Goal: Information Seeking & Learning: Learn about a topic

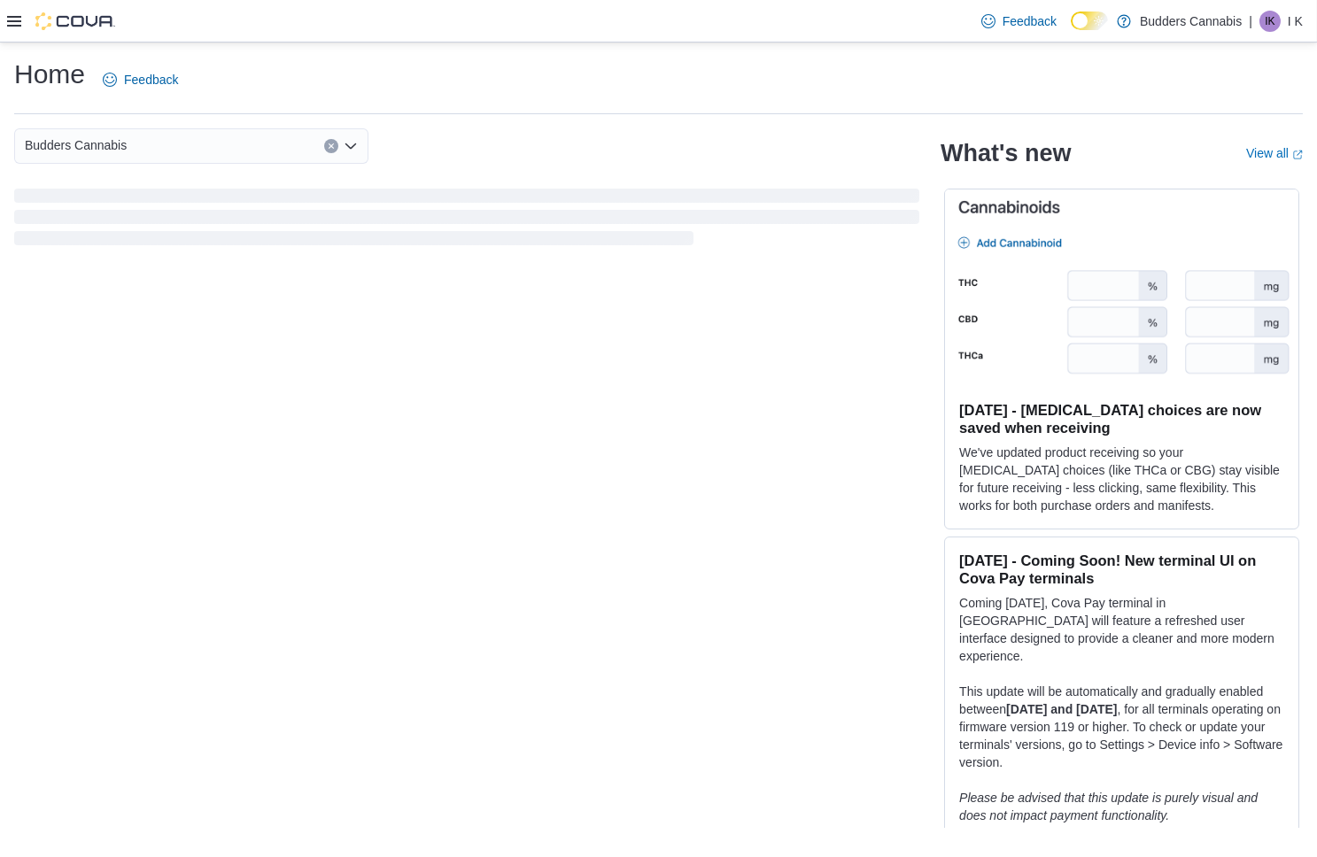
click at [10, 19] on icon at bounding box center [14, 21] width 14 height 14
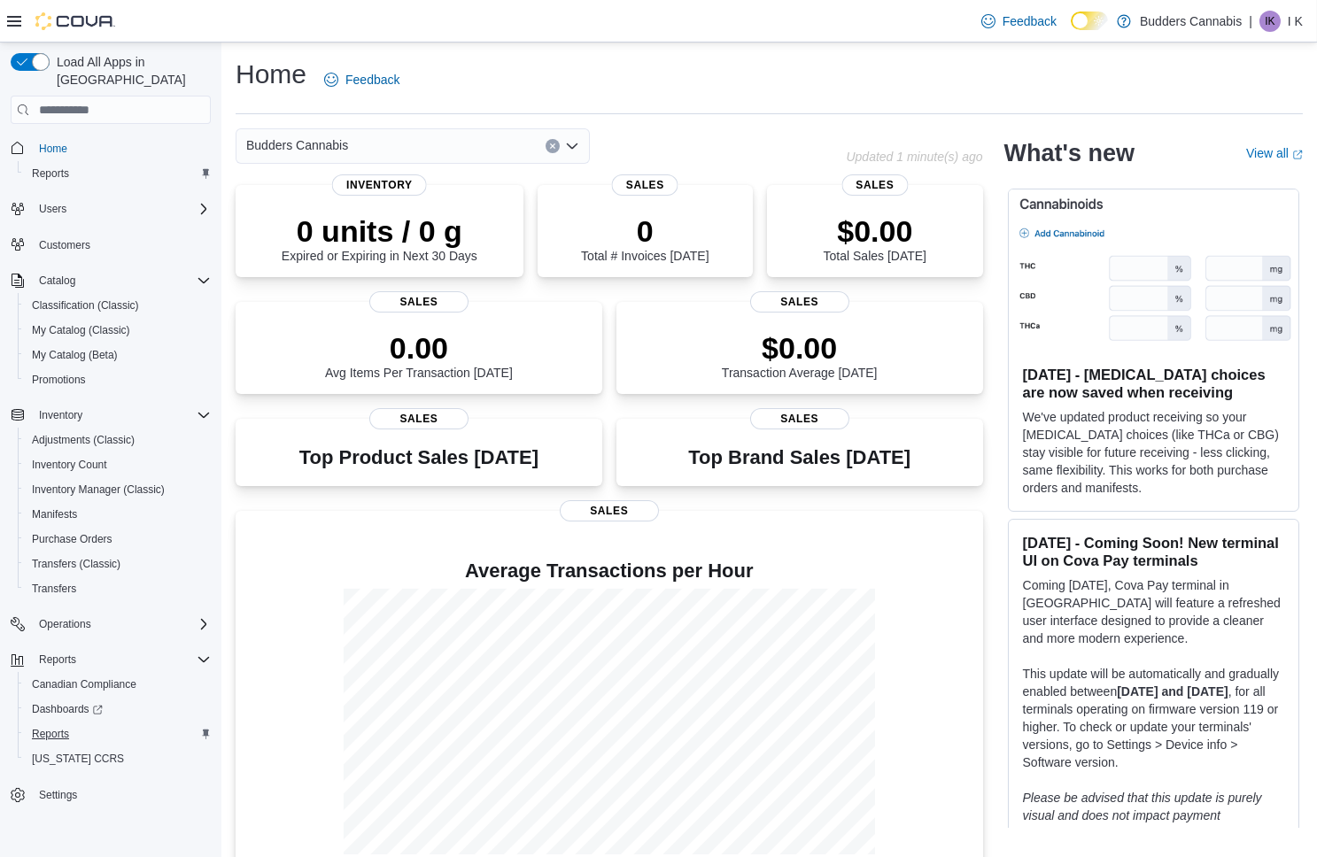
click at [48, 727] on span "Reports" at bounding box center [50, 734] width 37 height 14
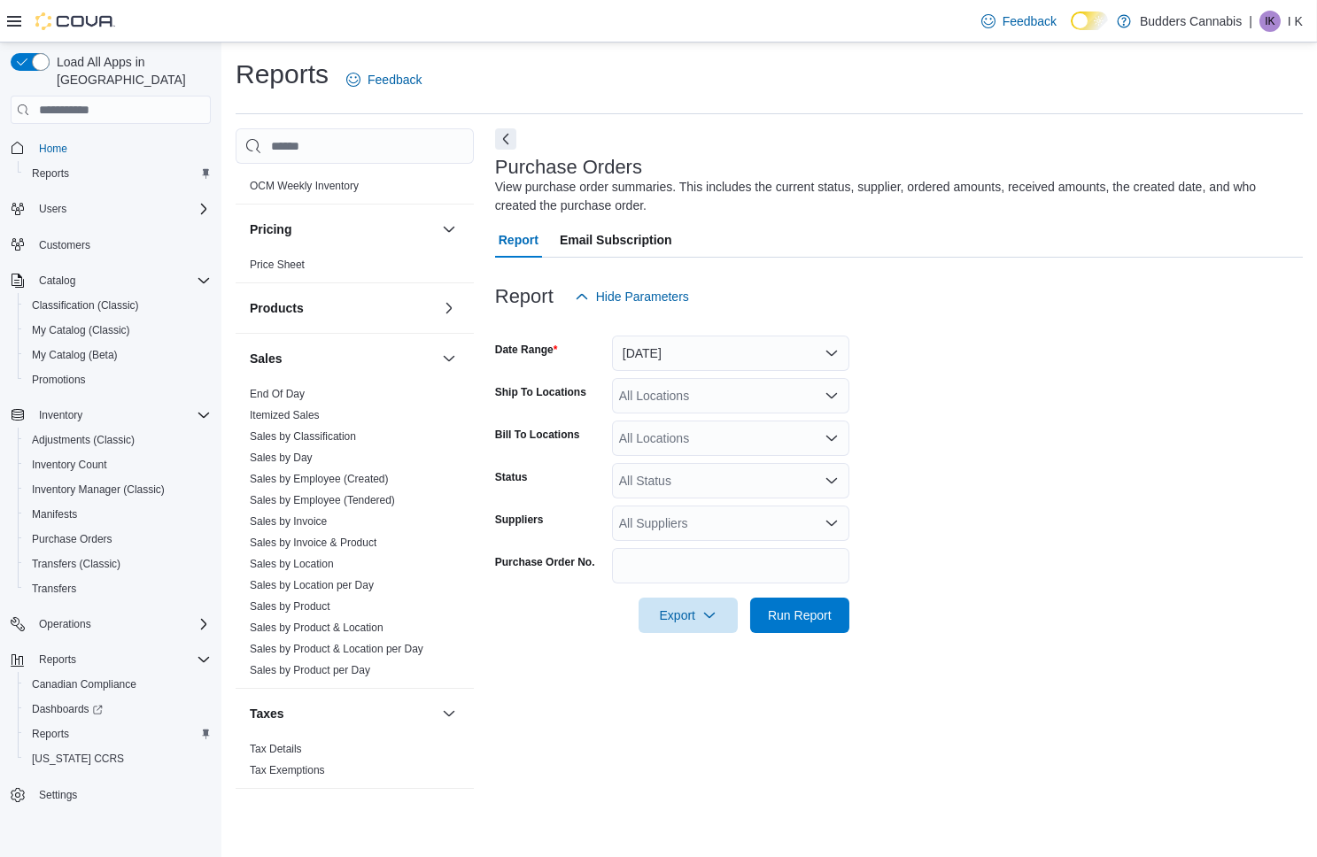
scroll to position [966, 0]
click at [309, 558] on link "Sales by Location" at bounding box center [292, 564] width 84 height 12
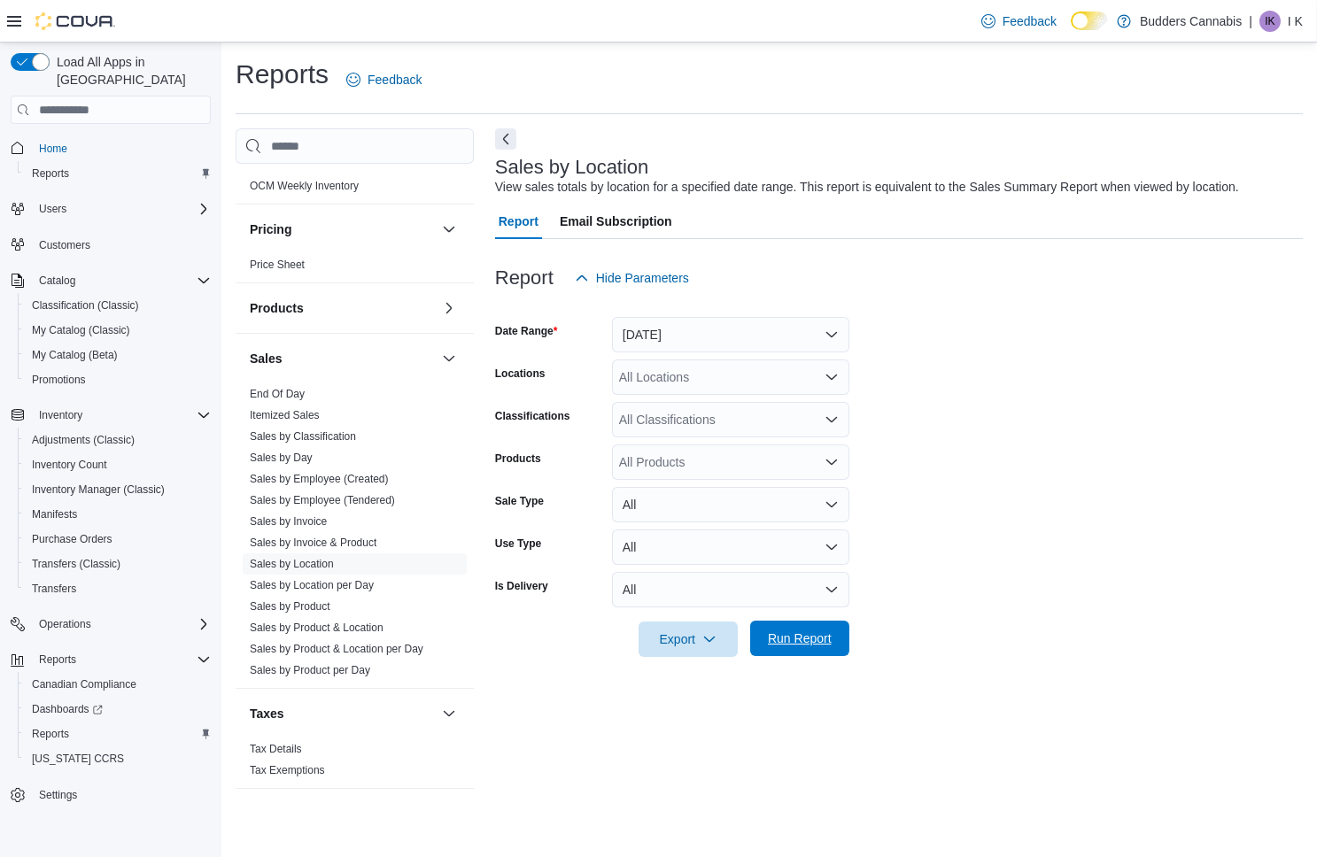
click at [810, 624] on span "Run Report" at bounding box center [800, 638] width 78 height 35
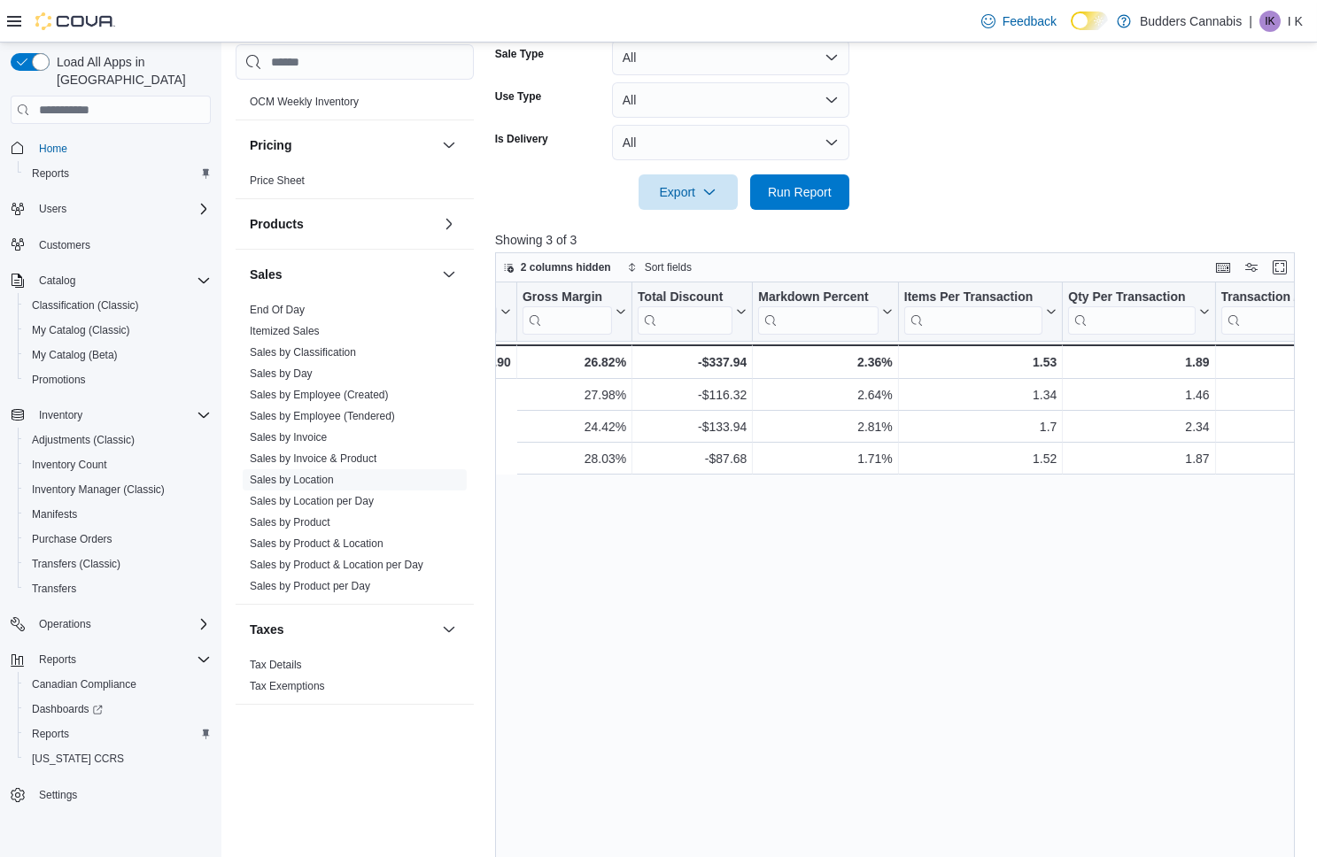
scroll to position [0, 1632]
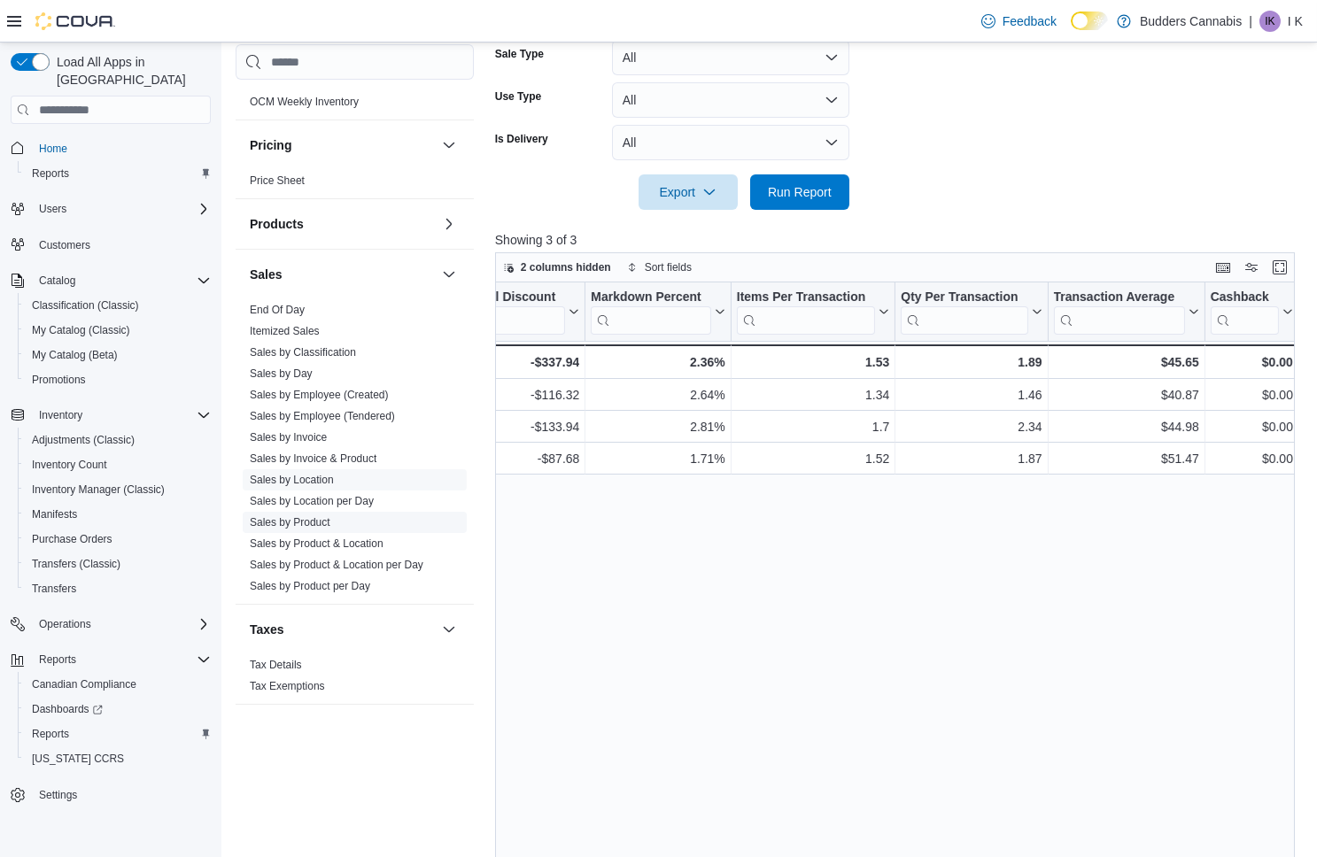
click at [318, 526] on link "Sales by Product" at bounding box center [290, 522] width 81 height 12
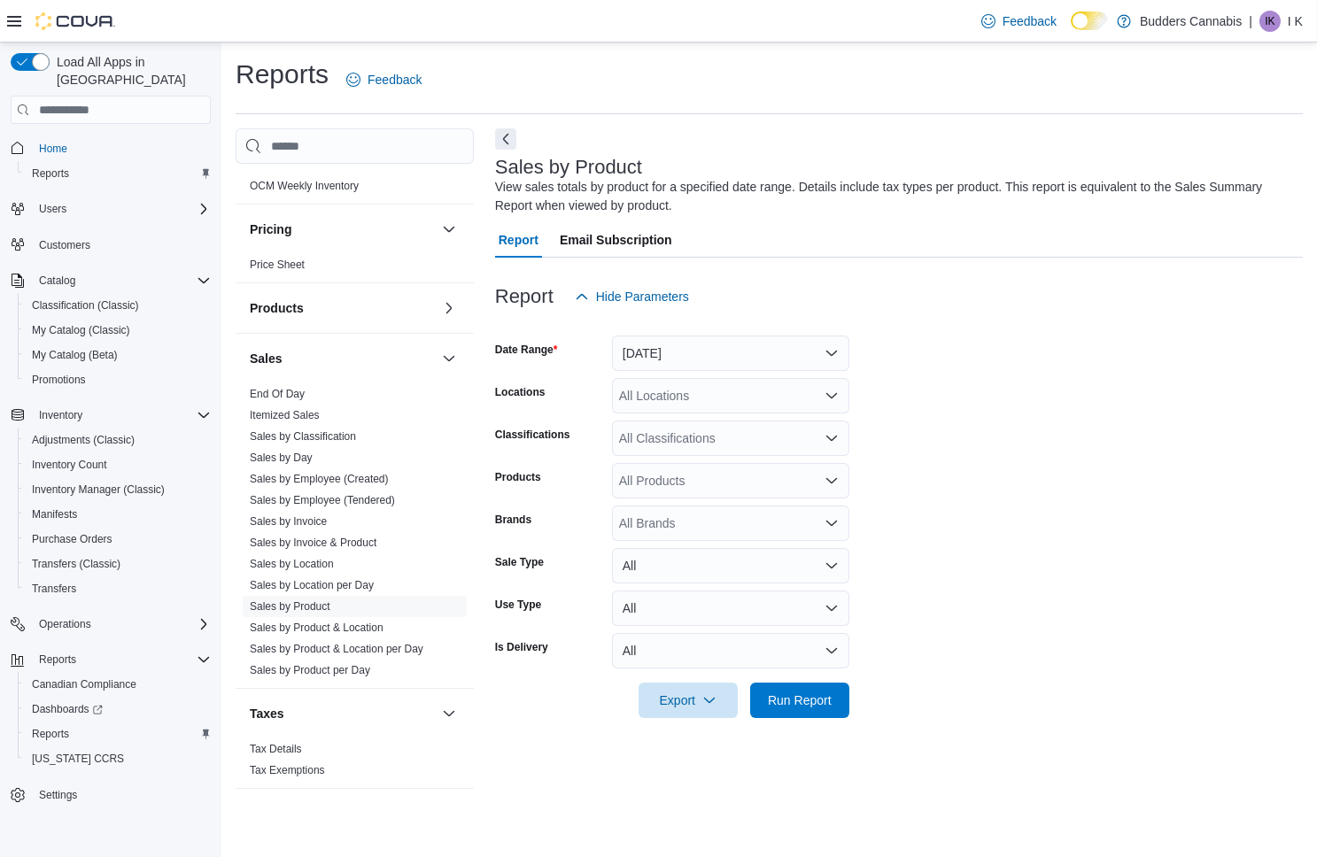
click at [690, 406] on div "All Locations" at bounding box center [730, 395] width 237 height 35
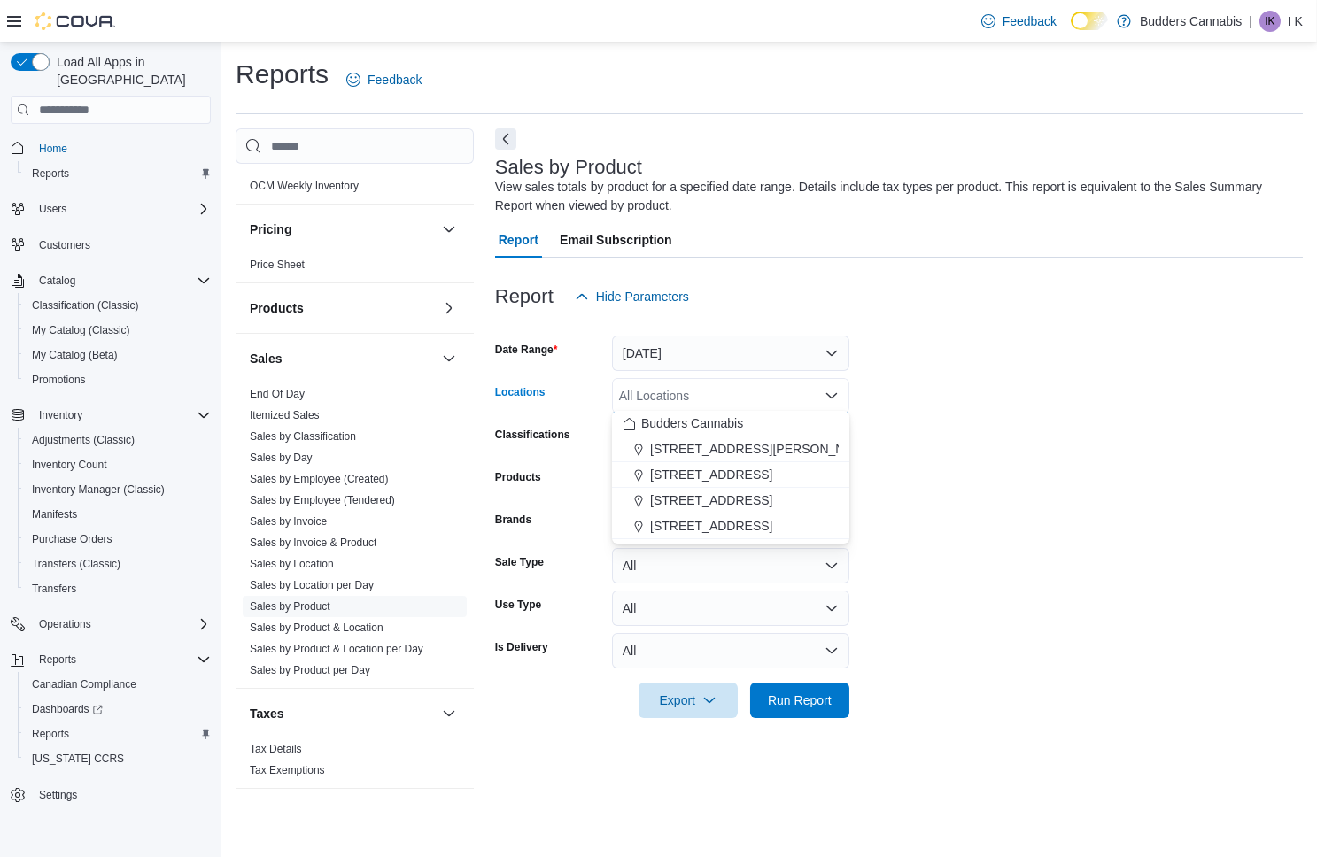
click at [679, 495] on span "[STREET_ADDRESS]" at bounding box center [711, 501] width 122 height 18
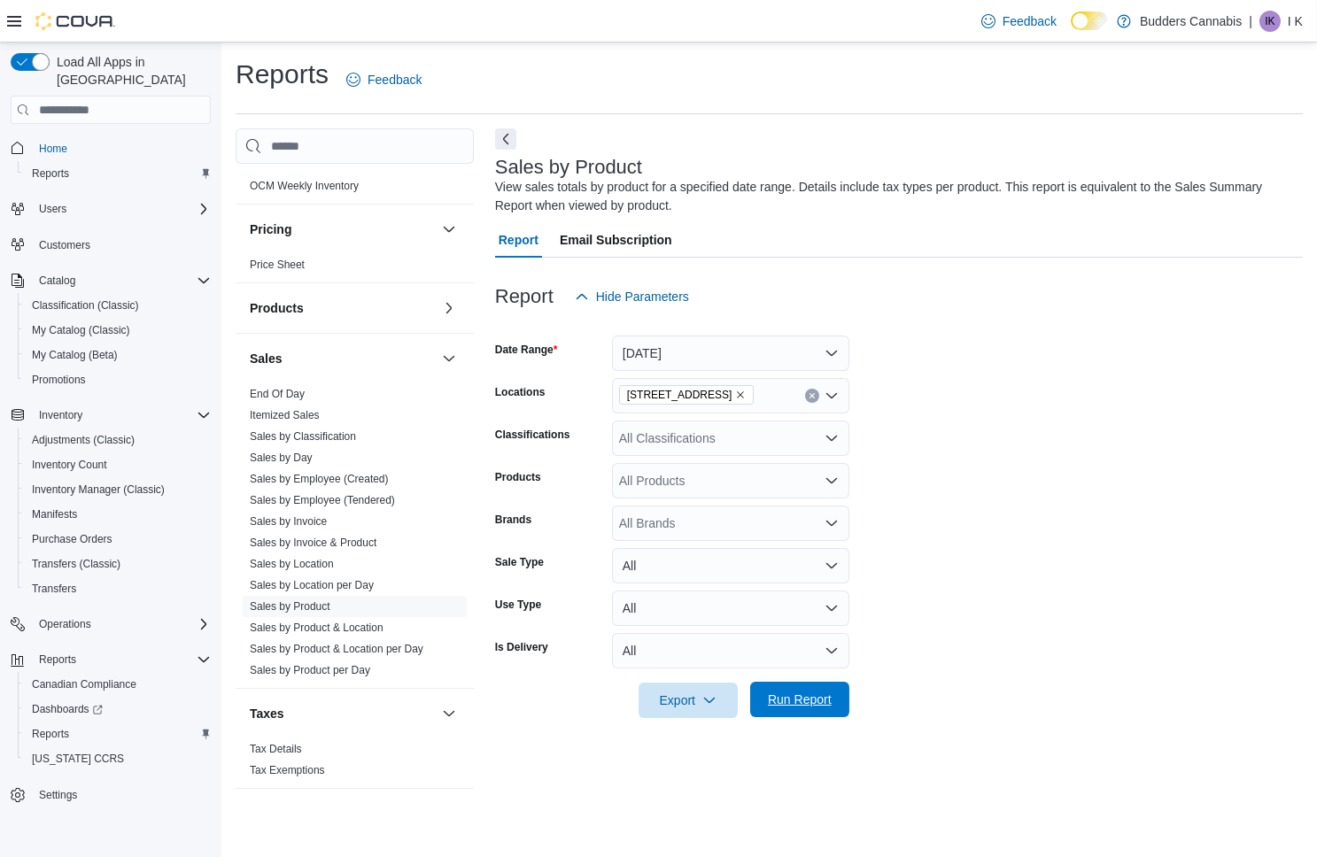
click at [784, 708] on span "Run Report" at bounding box center [800, 699] width 78 height 35
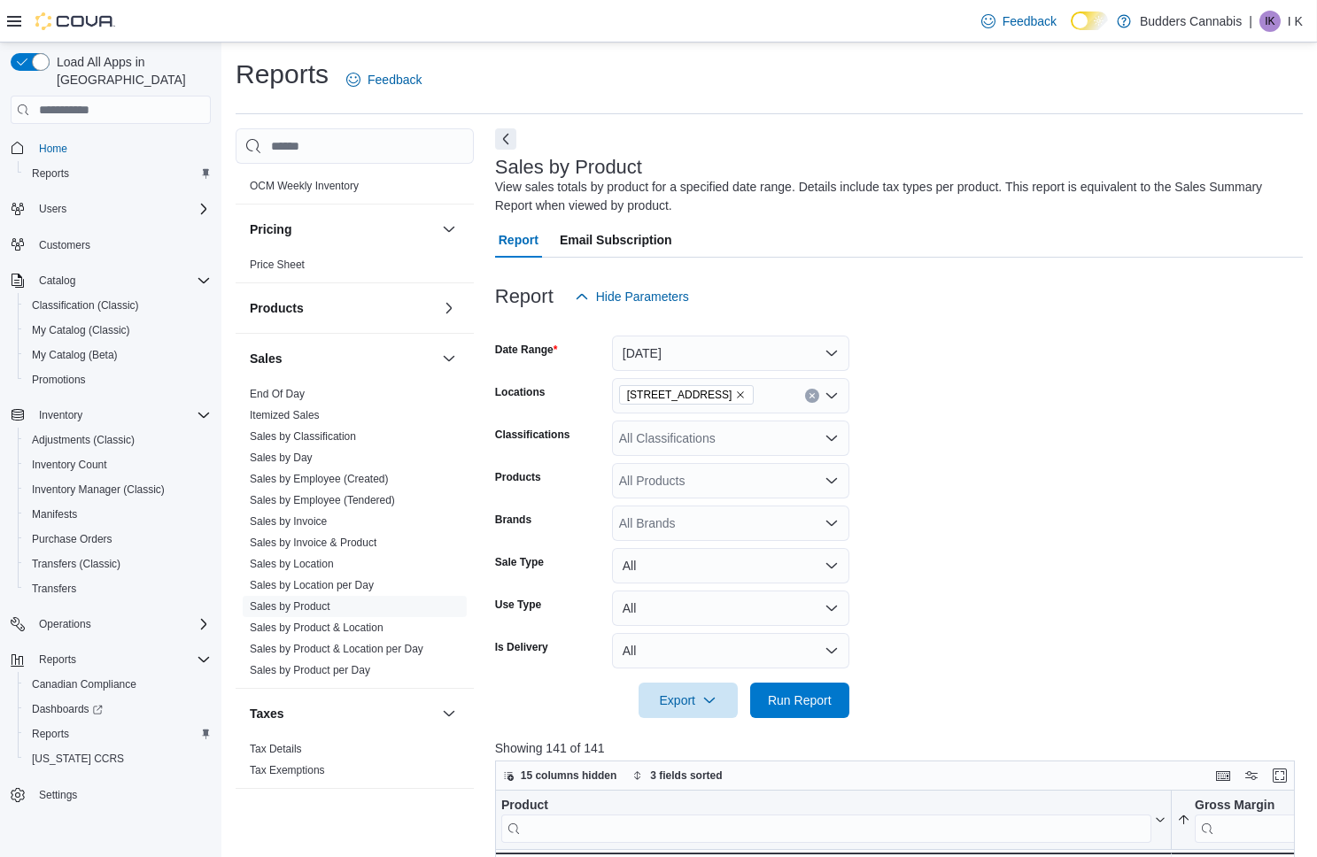
click at [13, 28] on div at bounding box center [61, 21] width 108 height 18
click at [11, 17] on icon at bounding box center [14, 21] width 14 height 14
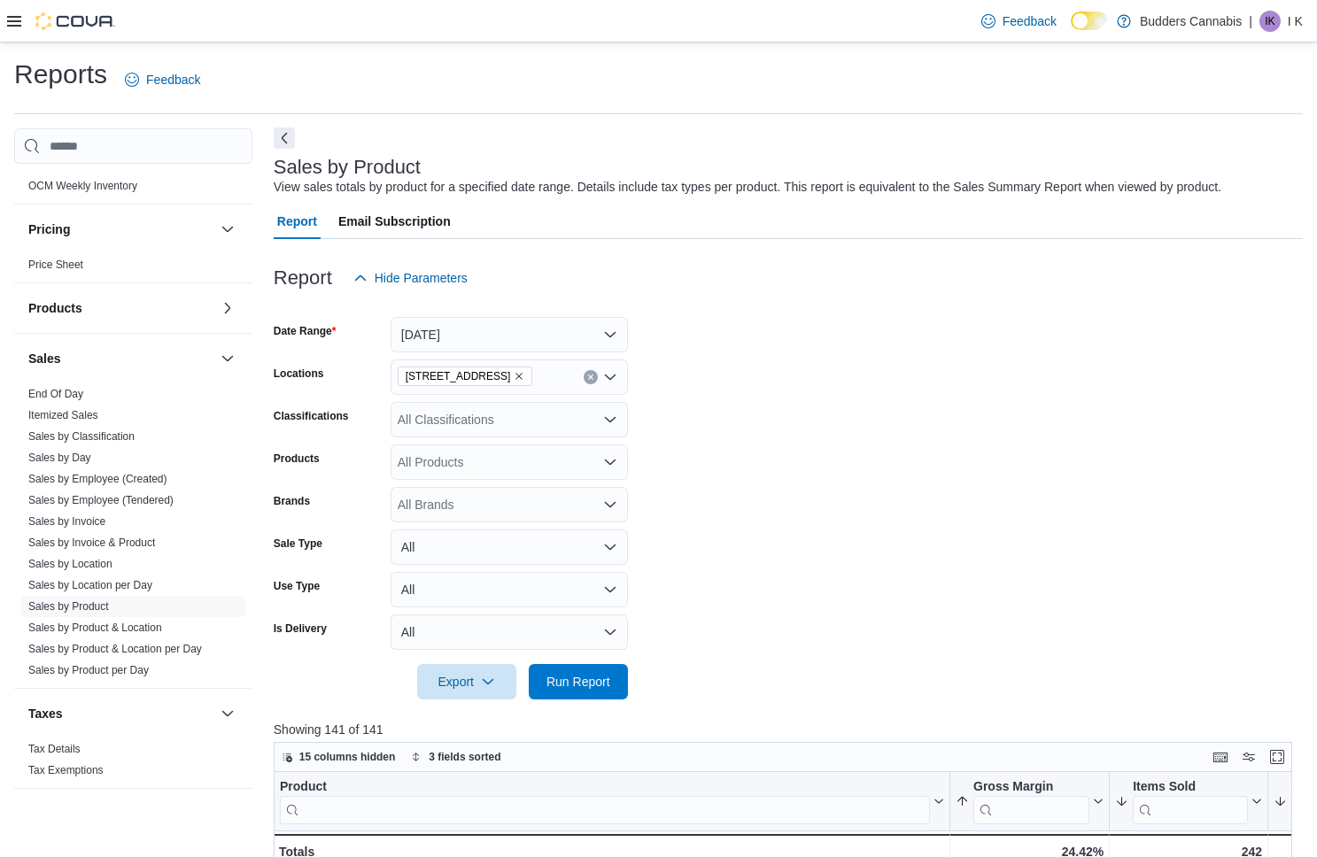
click at [288, 138] on button "Next" at bounding box center [284, 138] width 21 height 21
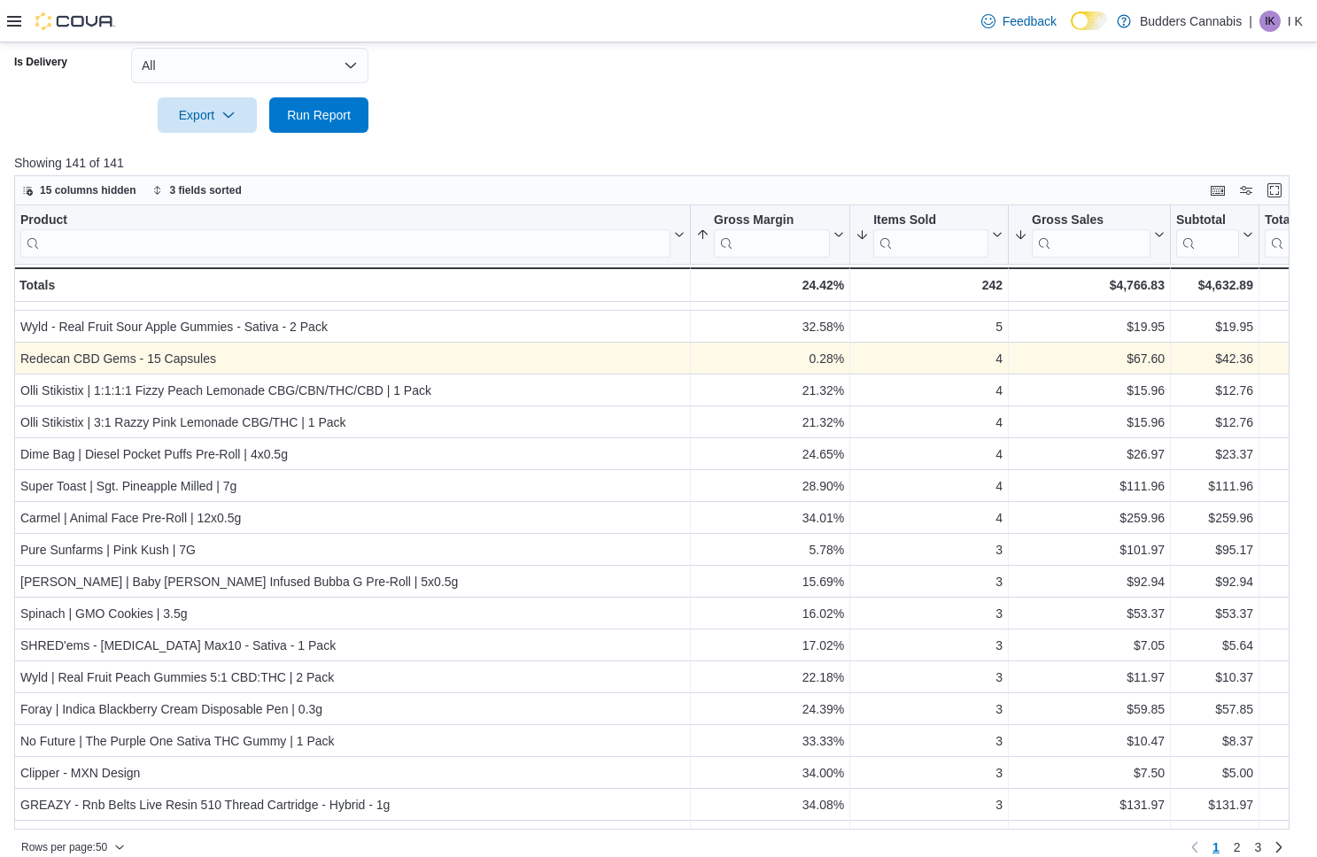
scroll to position [55, 0]
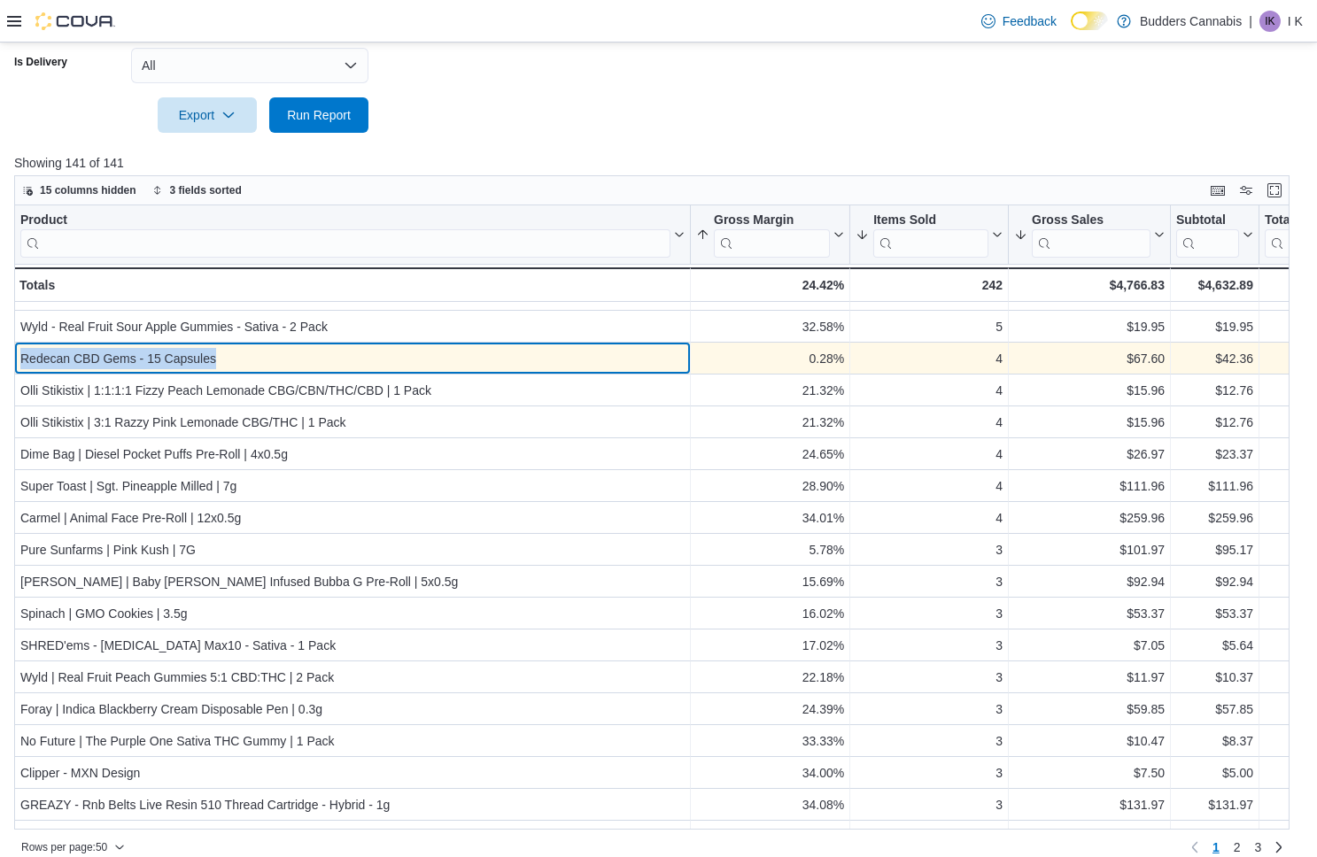
drag, startPoint x: 244, startPoint y: 357, endPoint x: 22, endPoint y: 355, distance: 221.4
click at [22, 355] on div "Redecan CBD Gems - 15 Capsules" at bounding box center [352, 359] width 664 height 21
copy div "Redecan CBD Gems - 15 Capsules"
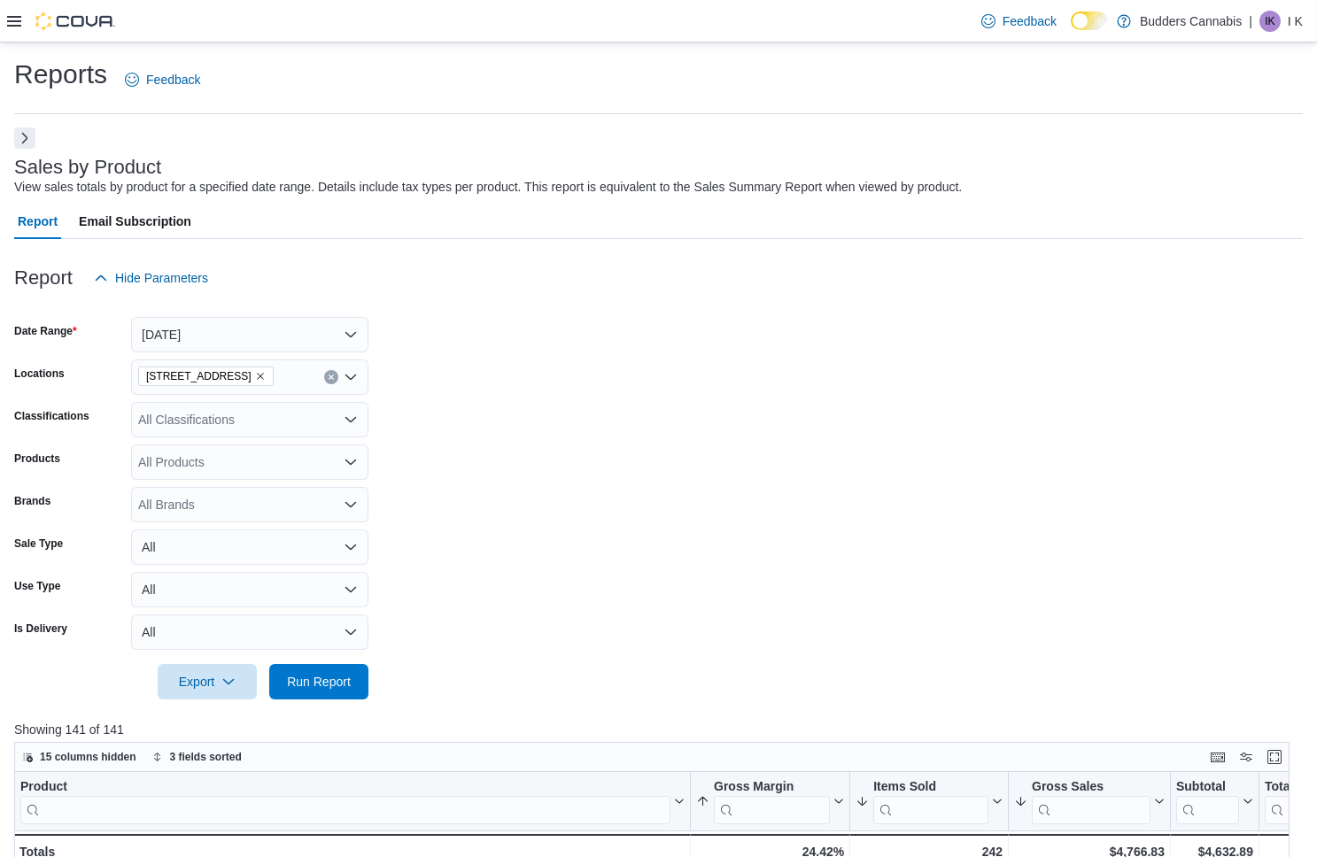
scroll to position [0, 0]
click at [21, 141] on button "Next" at bounding box center [24, 138] width 21 height 21
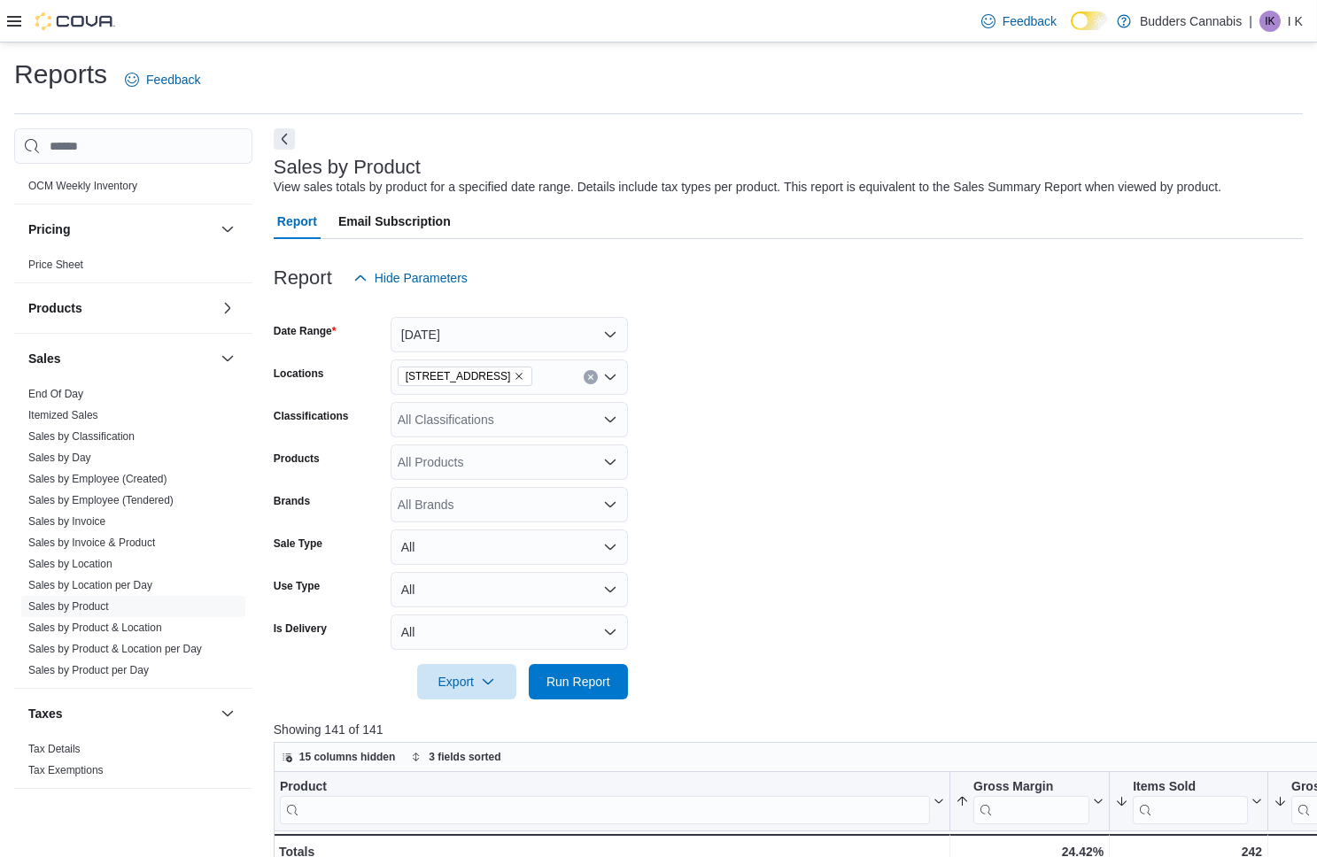
scroll to position [966, 0]
click at [131, 546] on link "Sales by Invoice & Product" at bounding box center [91, 543] width 127 height 12
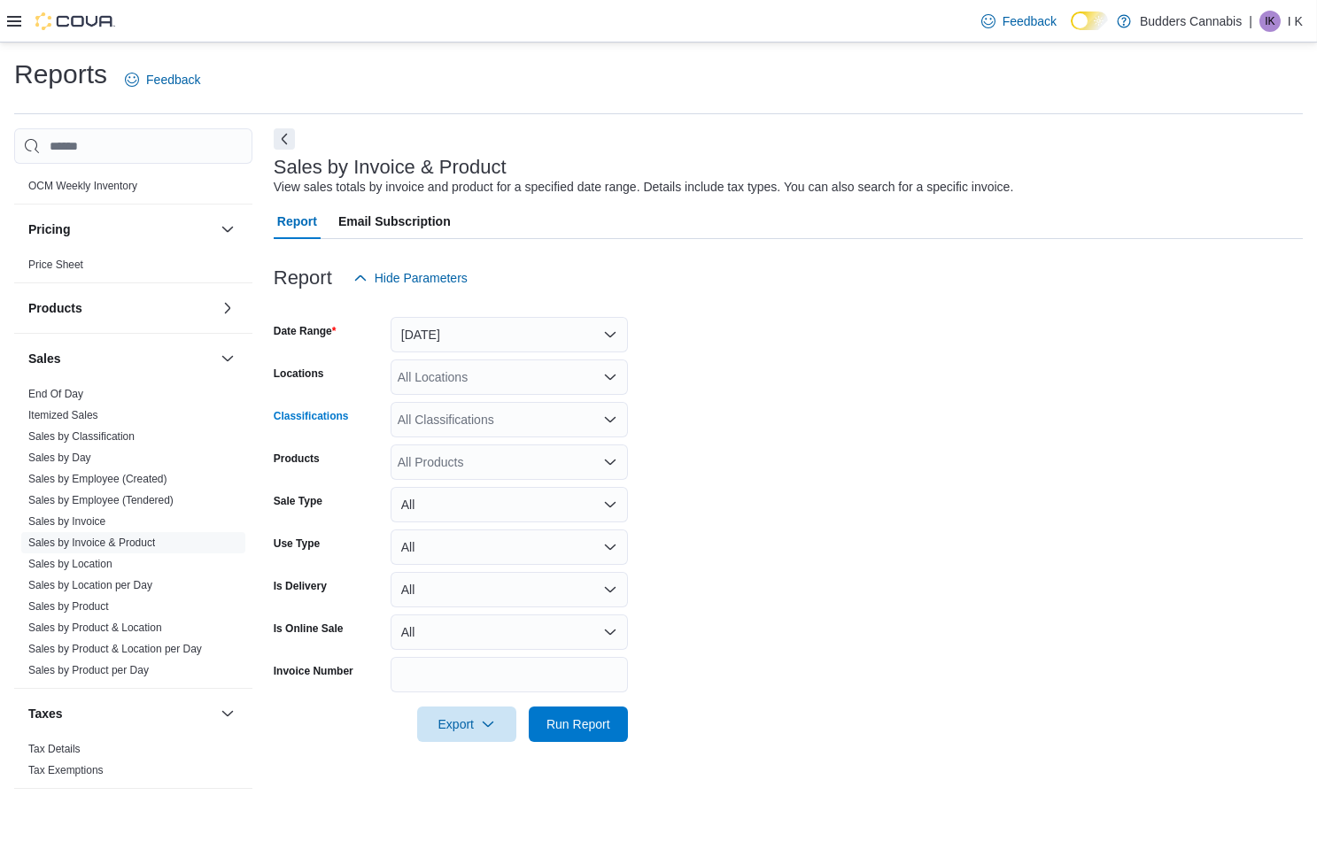
click at [452, 415] on div "All Classifications" at bounding box center [509, 419] width 237 height 35
click at [711, 398] on form "Date Range [DATE] Locations All Locations Classifications All Classifications C…" at bounding box center [788, 519] width 1029 height 446
click at [526, 385] on div "All Locations" at bounding box center [509, 377] width 237 height 35
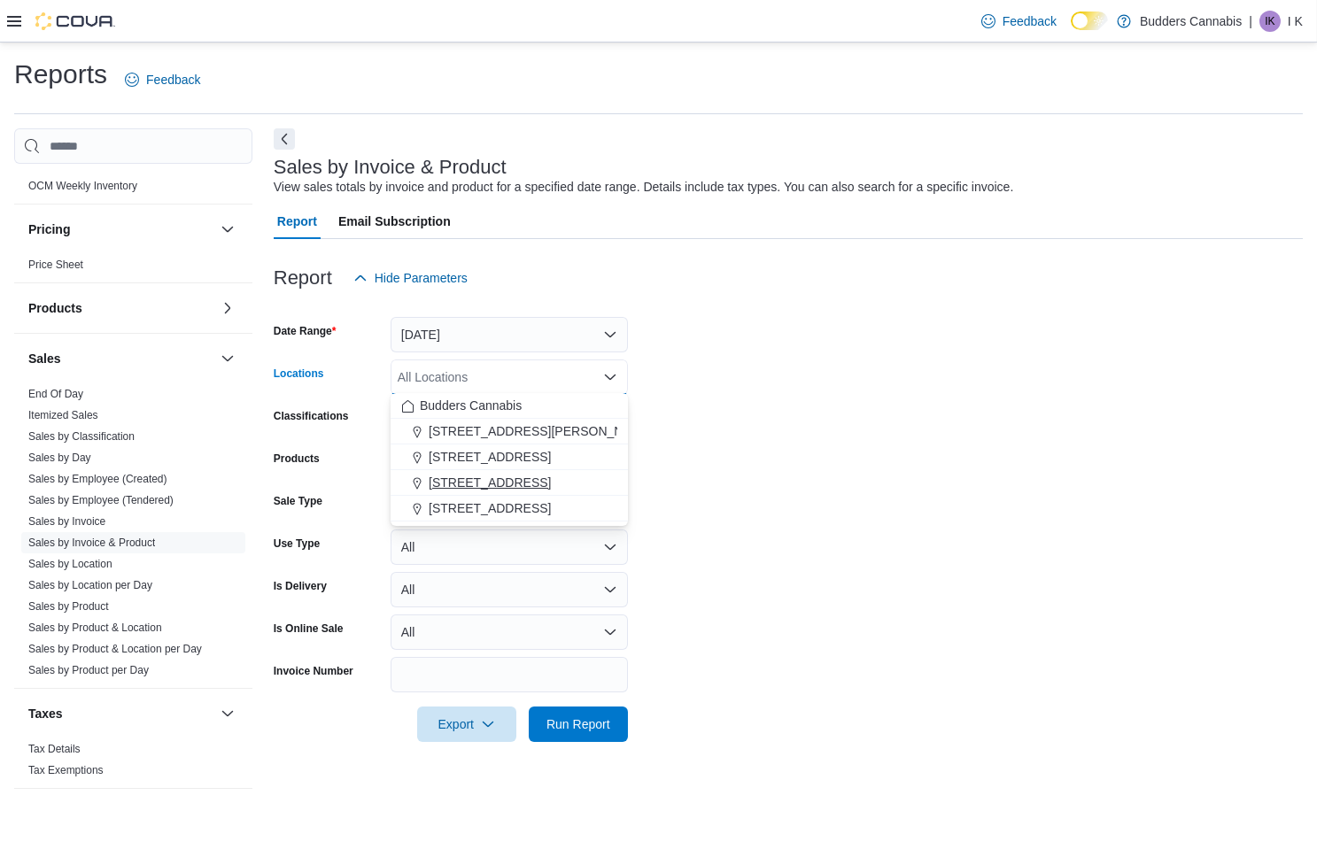
click at [505, 484] on span "[STREET_ADDRESS]" at bounding box center [490, 483] width 122 height 18
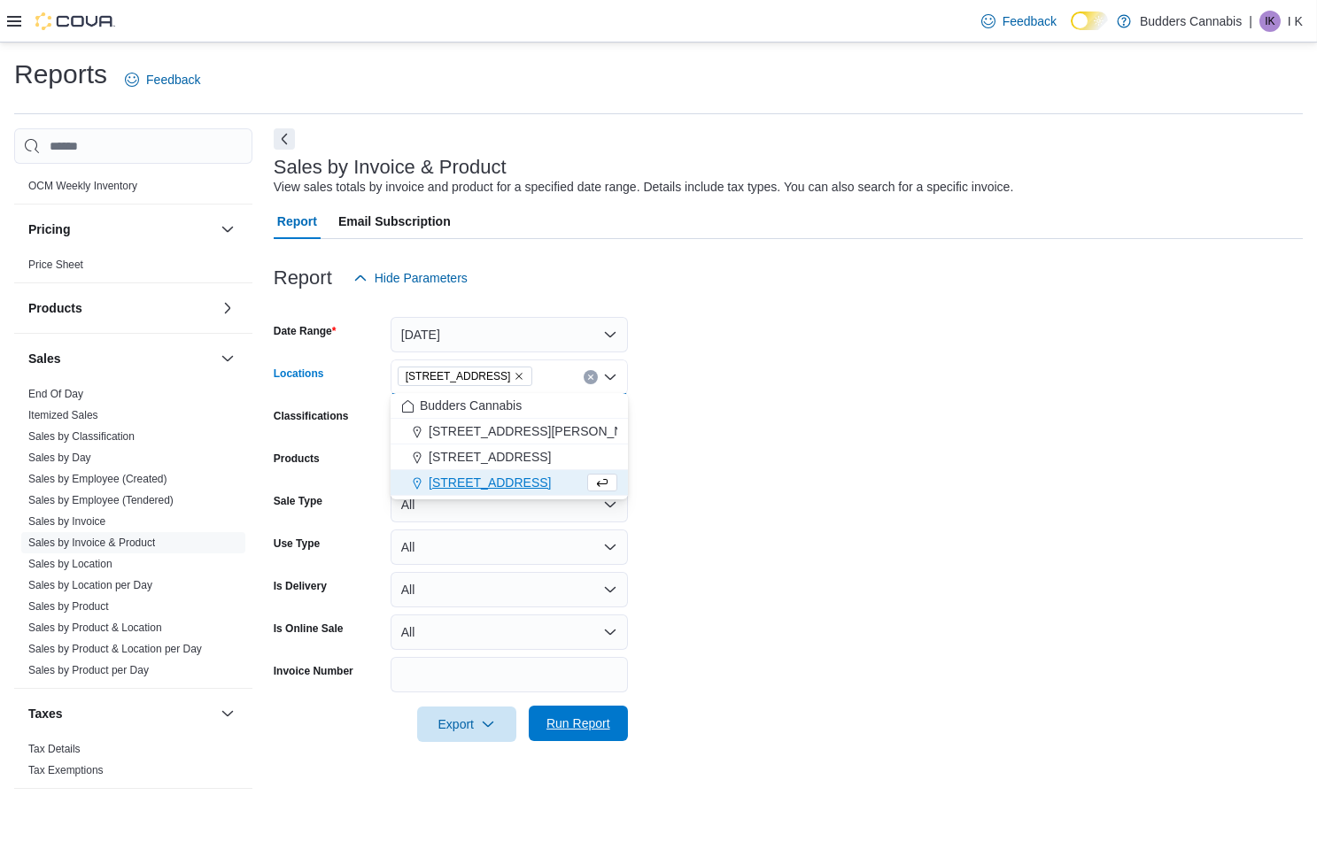
click at [593, 711] on span "Run Report" at bounding box center [578, 723] width 78 height 35
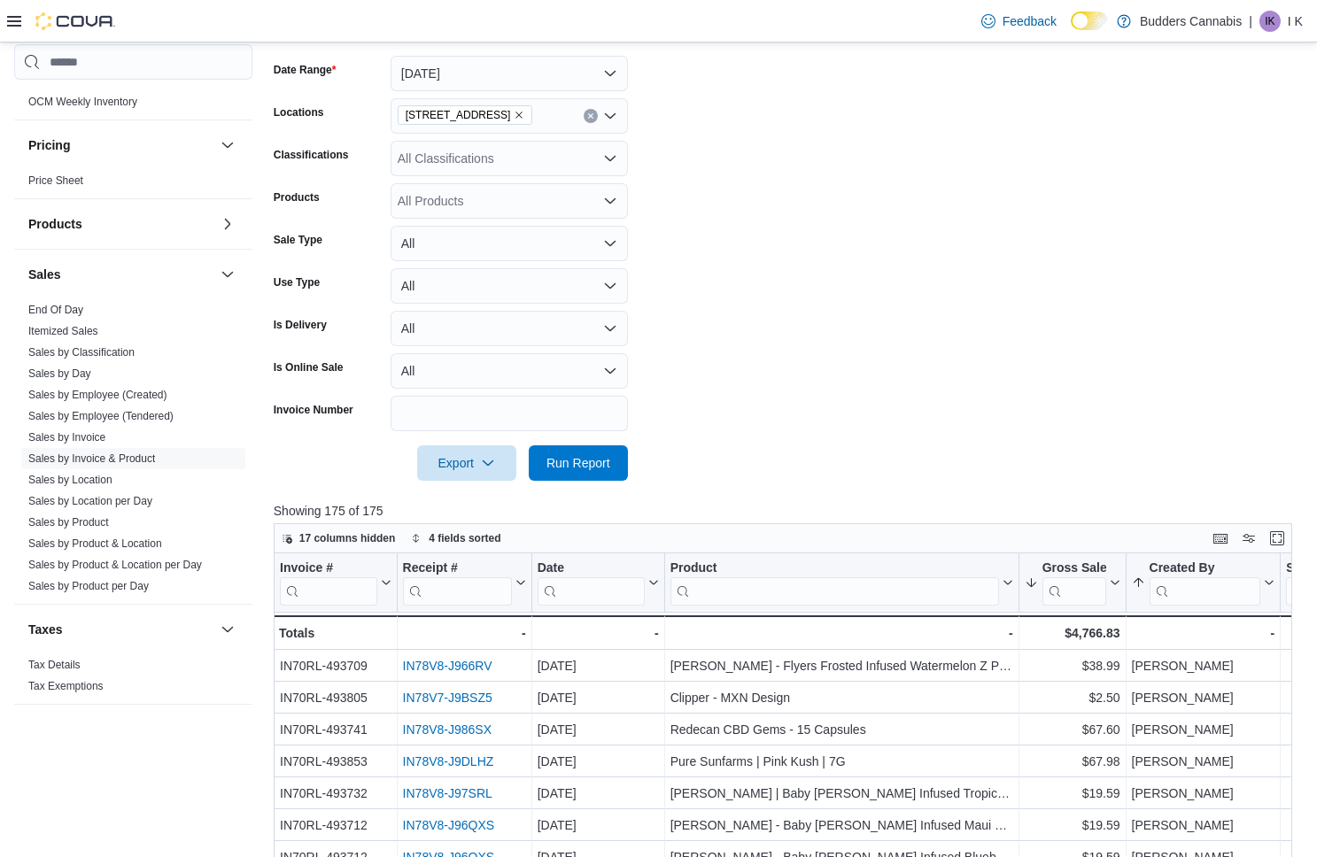
scroll to position [284, 0]
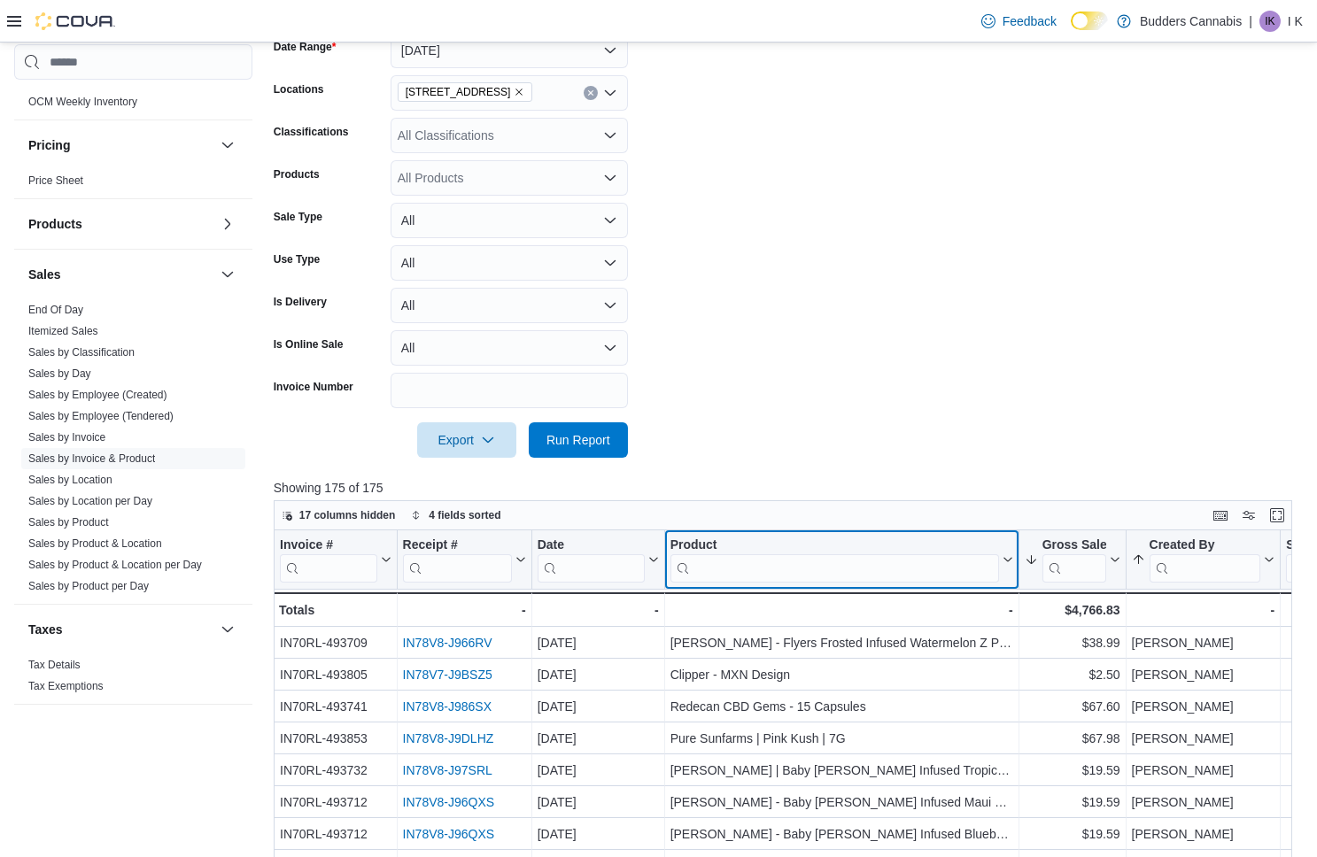
click at [731, 564] on input "search" at bounding box center [834, 568] width 329 height 28
paste input "**********"
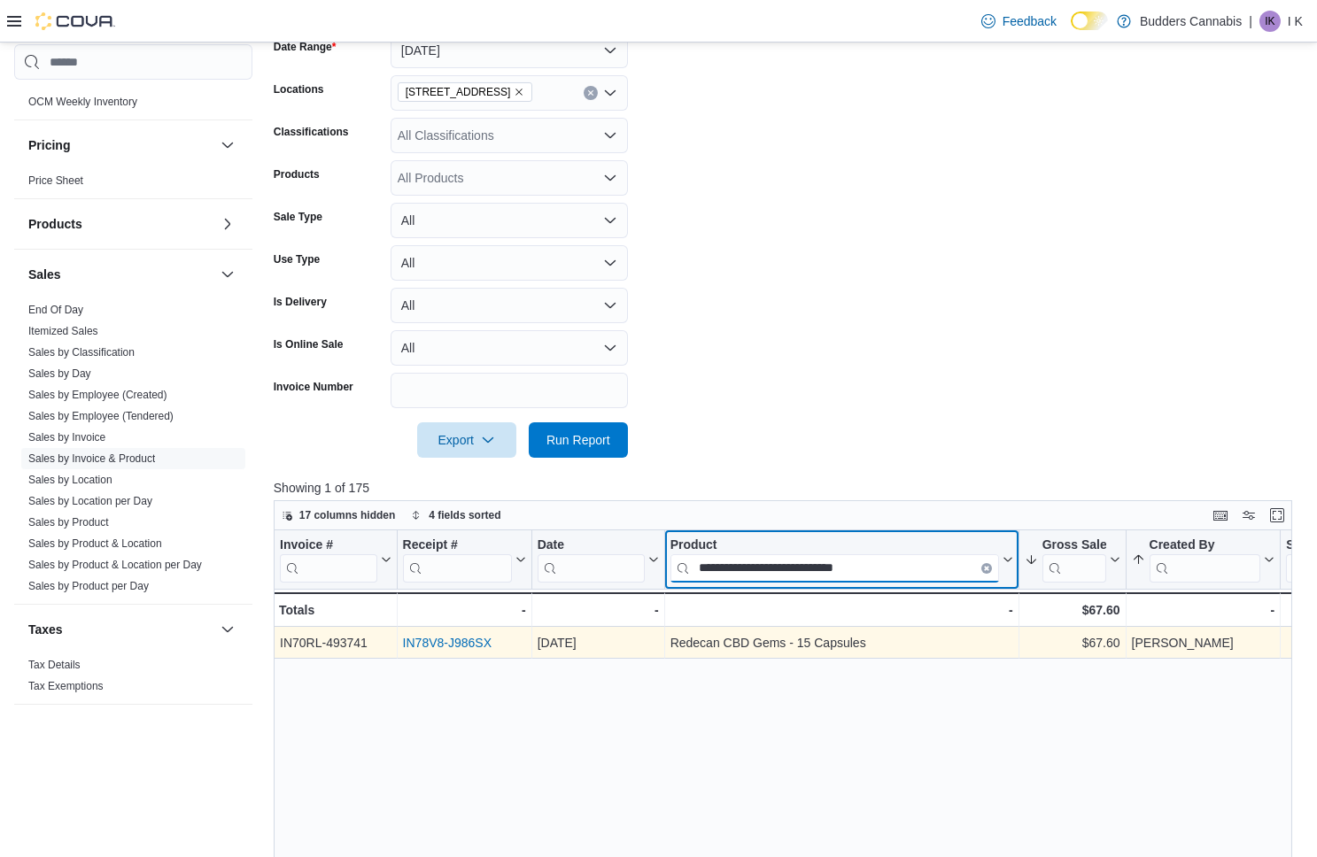
type input "**********"
click at [447, 639] on link "IN78V8-J986SX" at bounding box center [446, 644] width 89 height 14
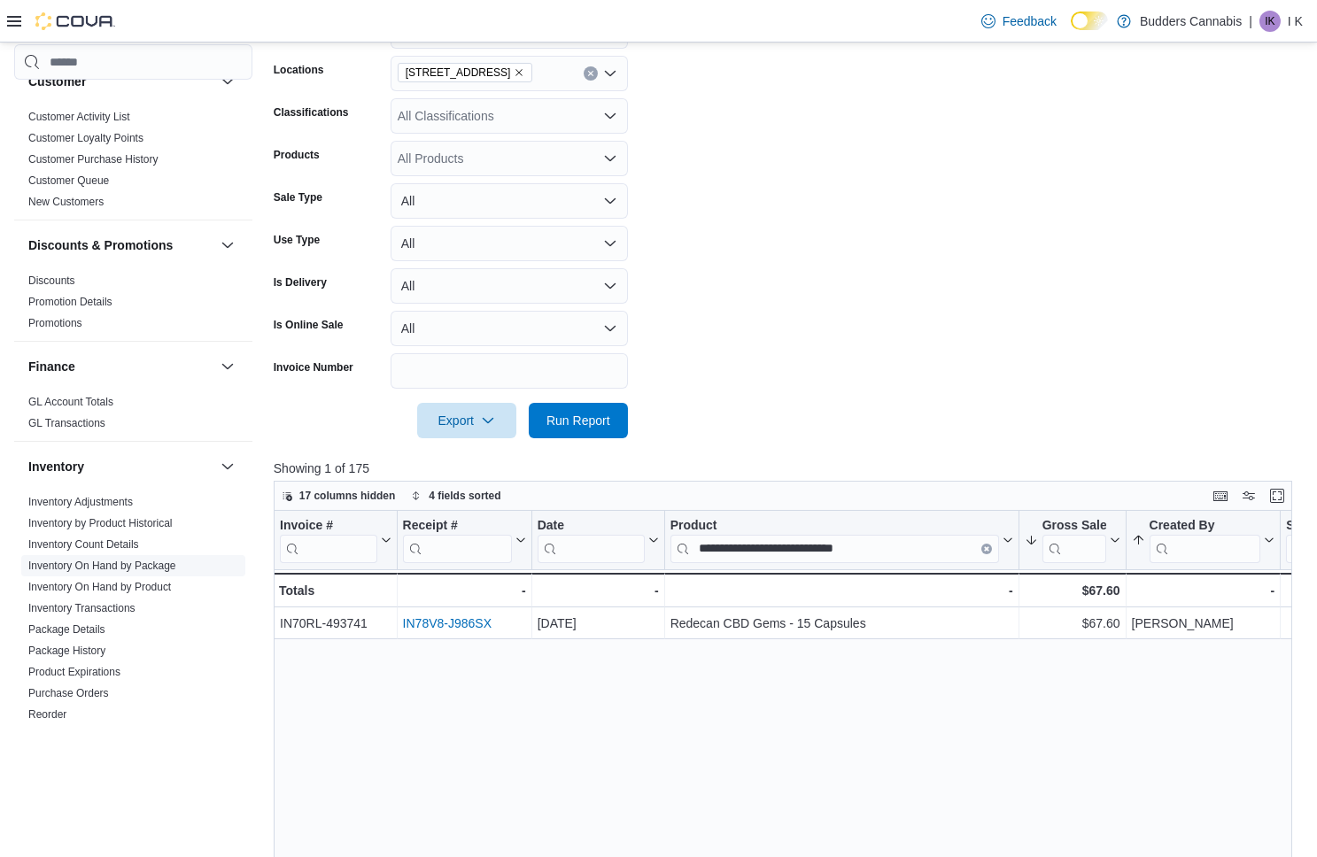
scroll to position [193, 0]
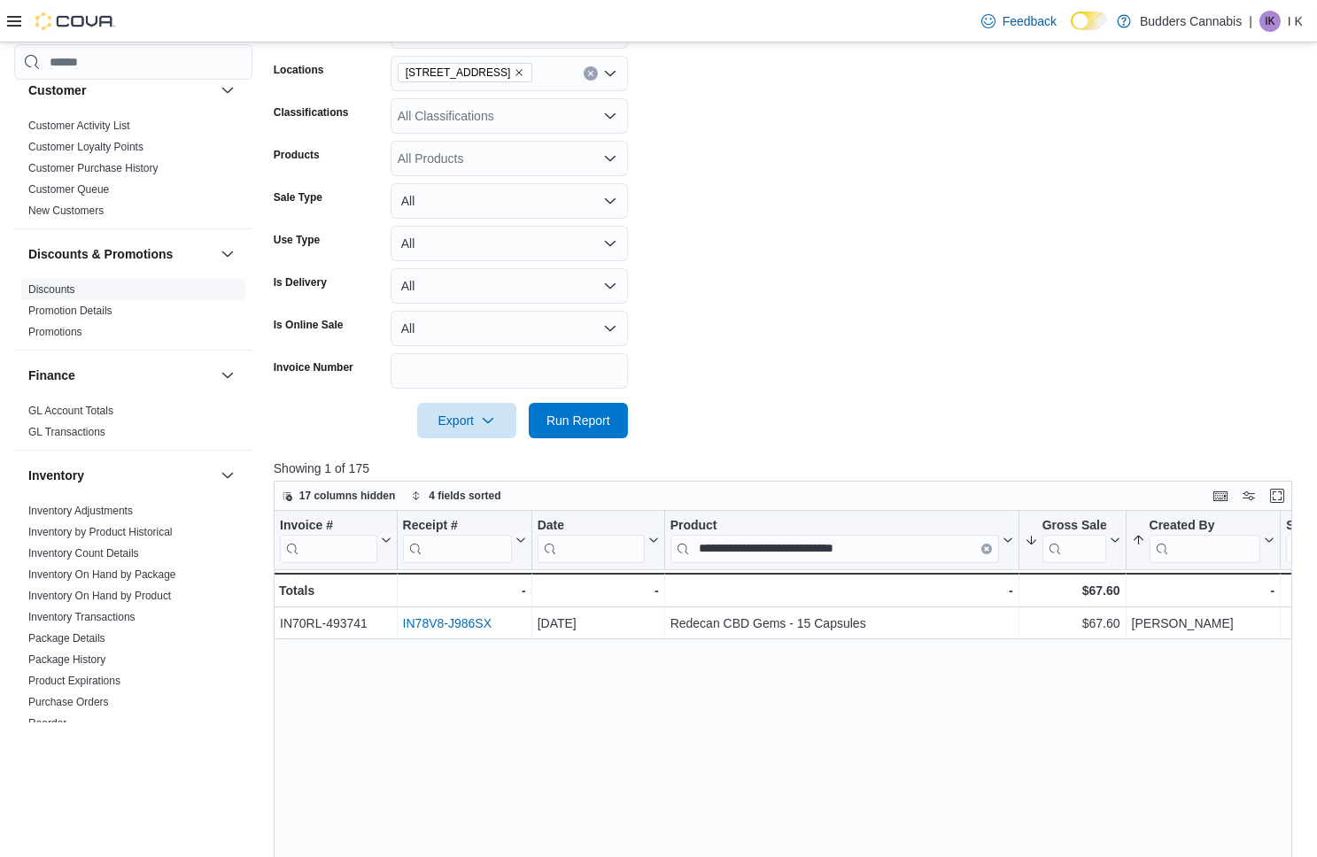
click at [63, 290] on link "Discounts" at bounding box center [51, 289] width 47 height 12
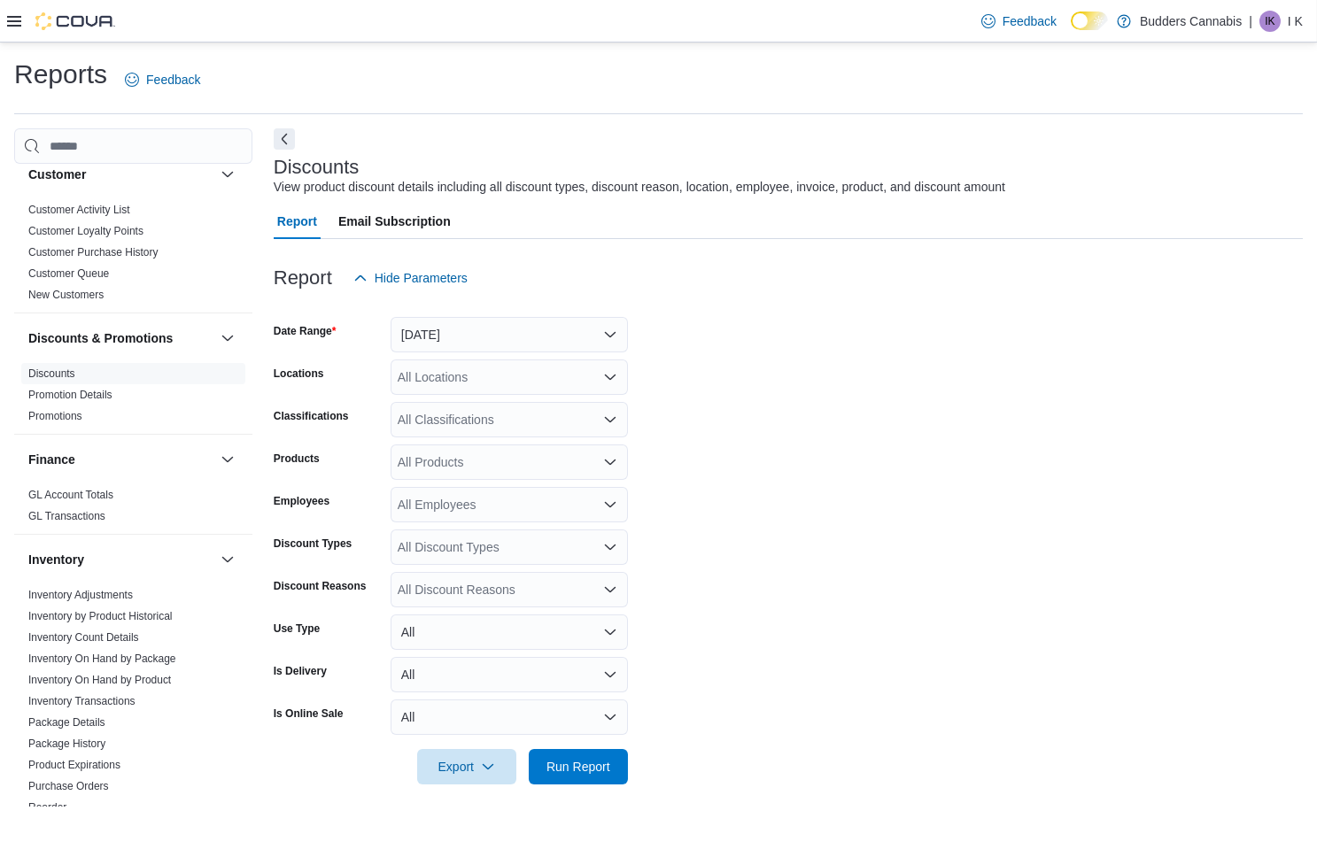
click at [440, 331] on button "[DATE]" at bounding box center [509, 334] width 237 height 35
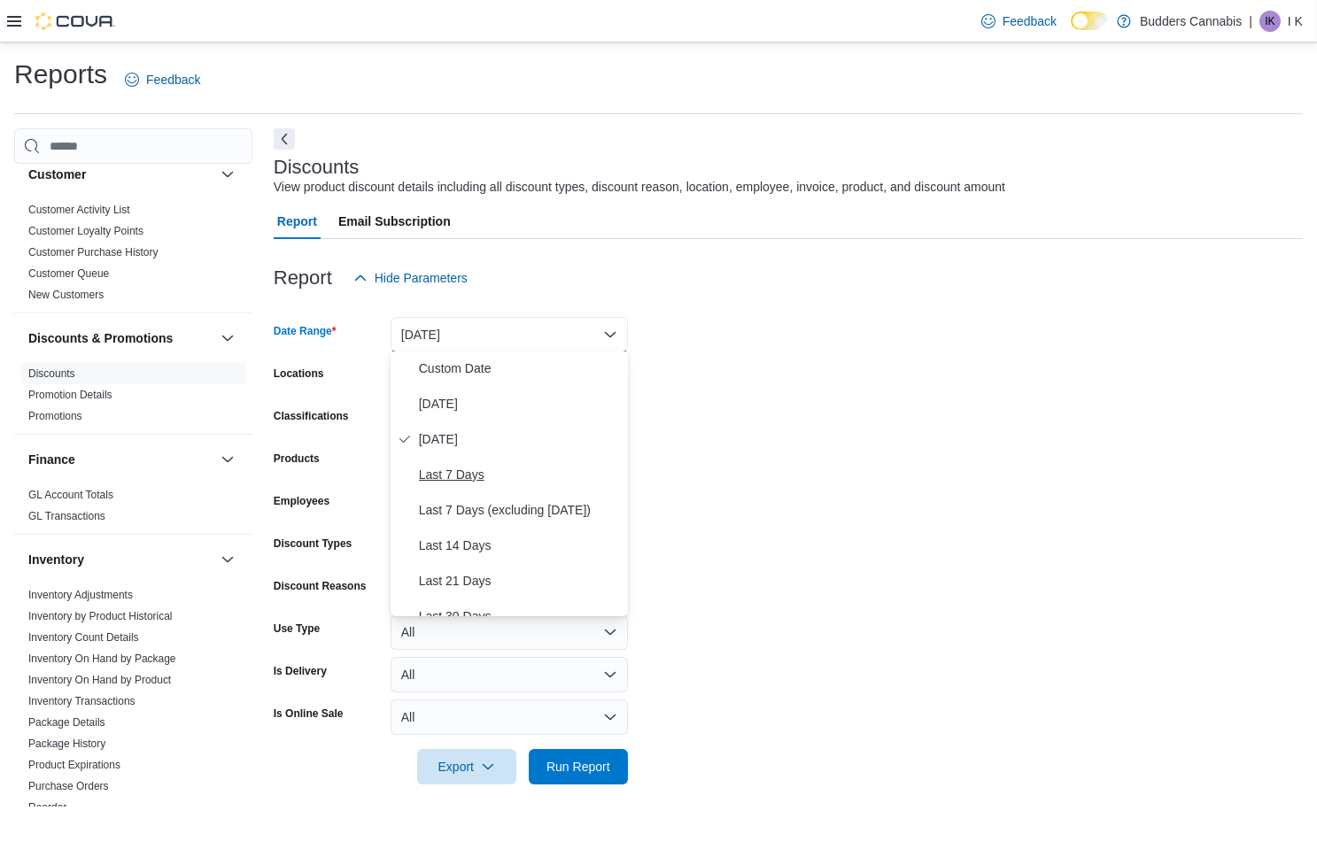
click at [482, 465] on span "Last 7 Days" at bounding box center [520, 474] width 202 height 21
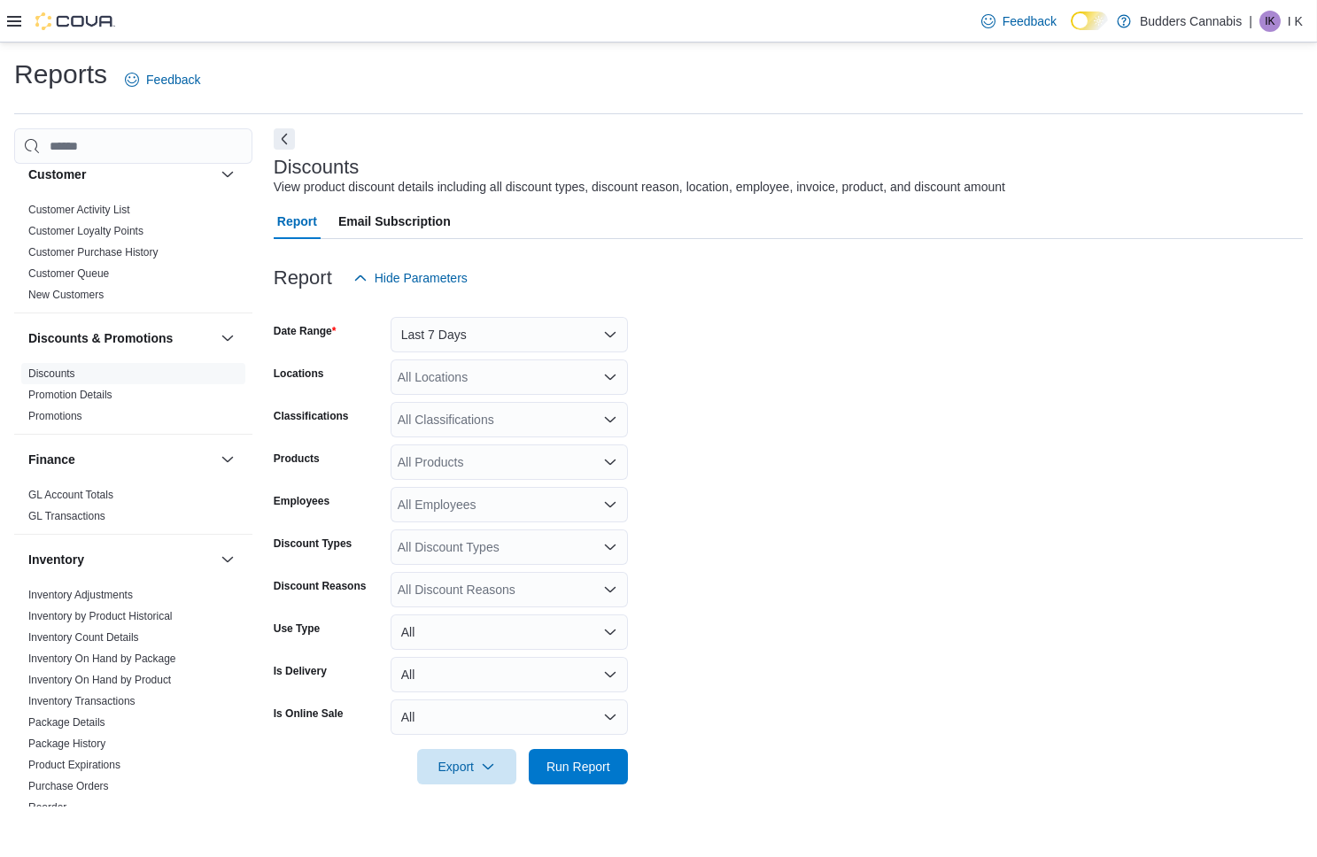
click at [489, 411] on div "All Classifications" at bounding box center [509, 419] width 237 height 35
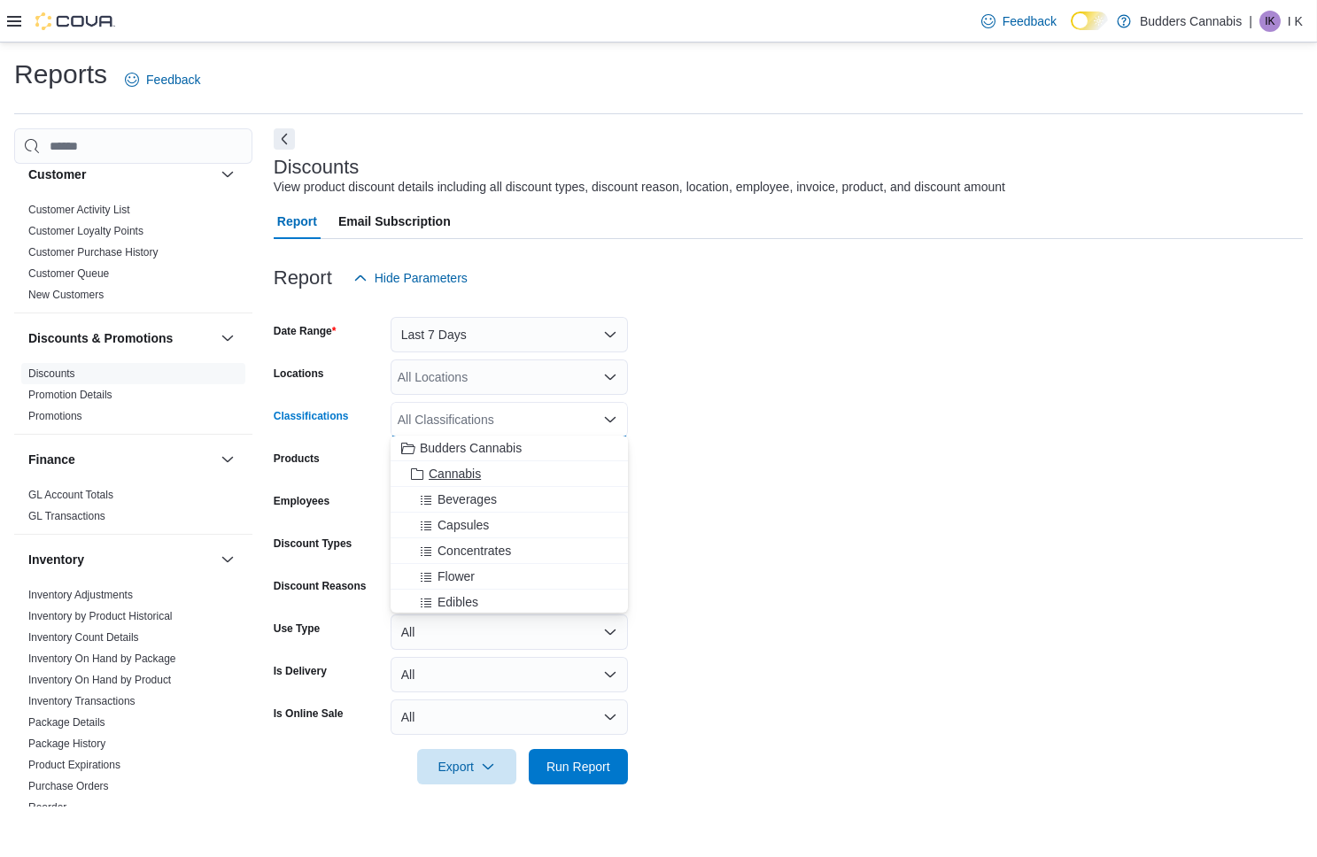
click at [467, 469] on span "Cannabis" at bounding box center [455, 474] width 52 height 18
click at [920, 498] on form "Date Range Last 7 Days Locations All Locations Classifications Cannabis Combo b…" at bounding box center [788, 540] width 1029 height 489
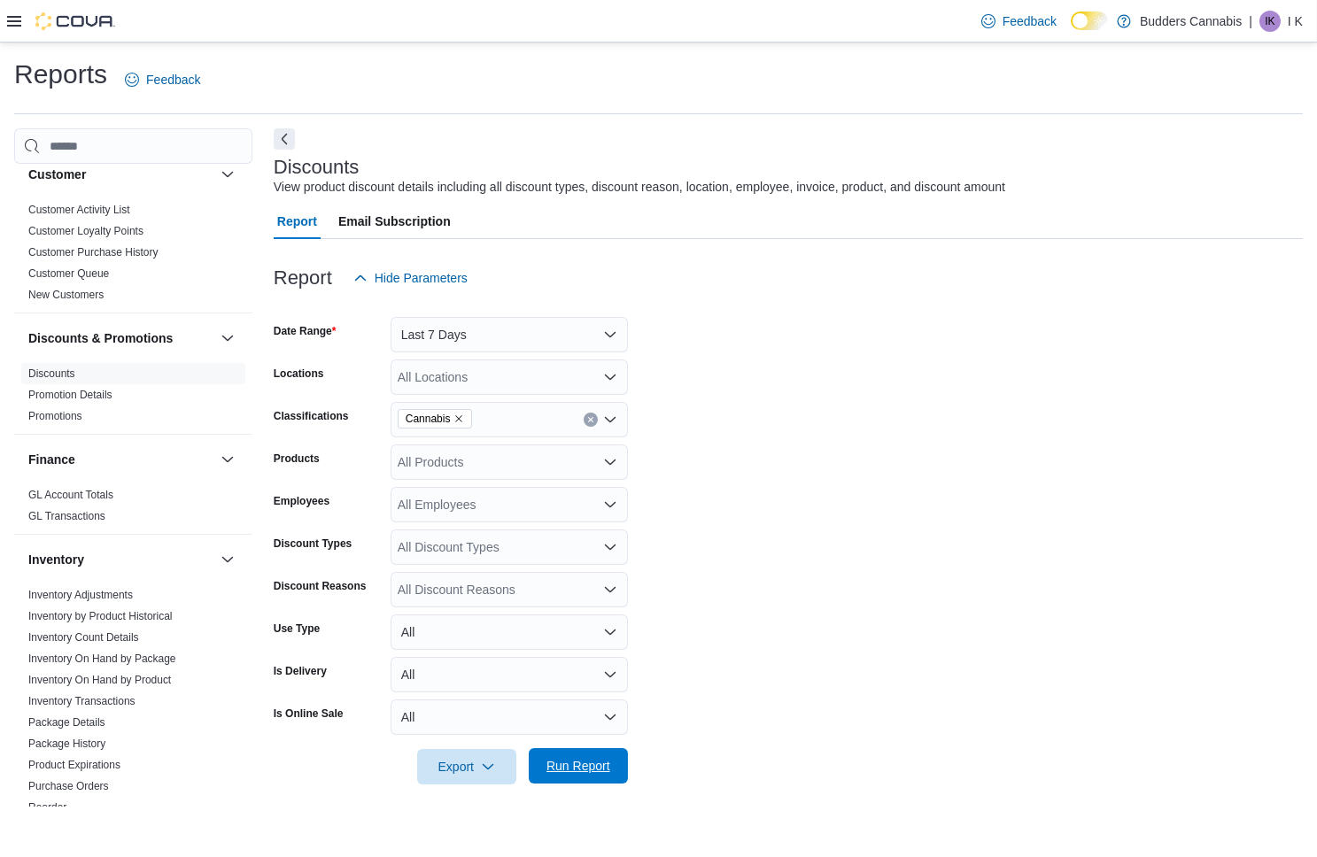
click at [581, 776] on span "Run Report" at bounding box center [578, 765] width 78 height 35
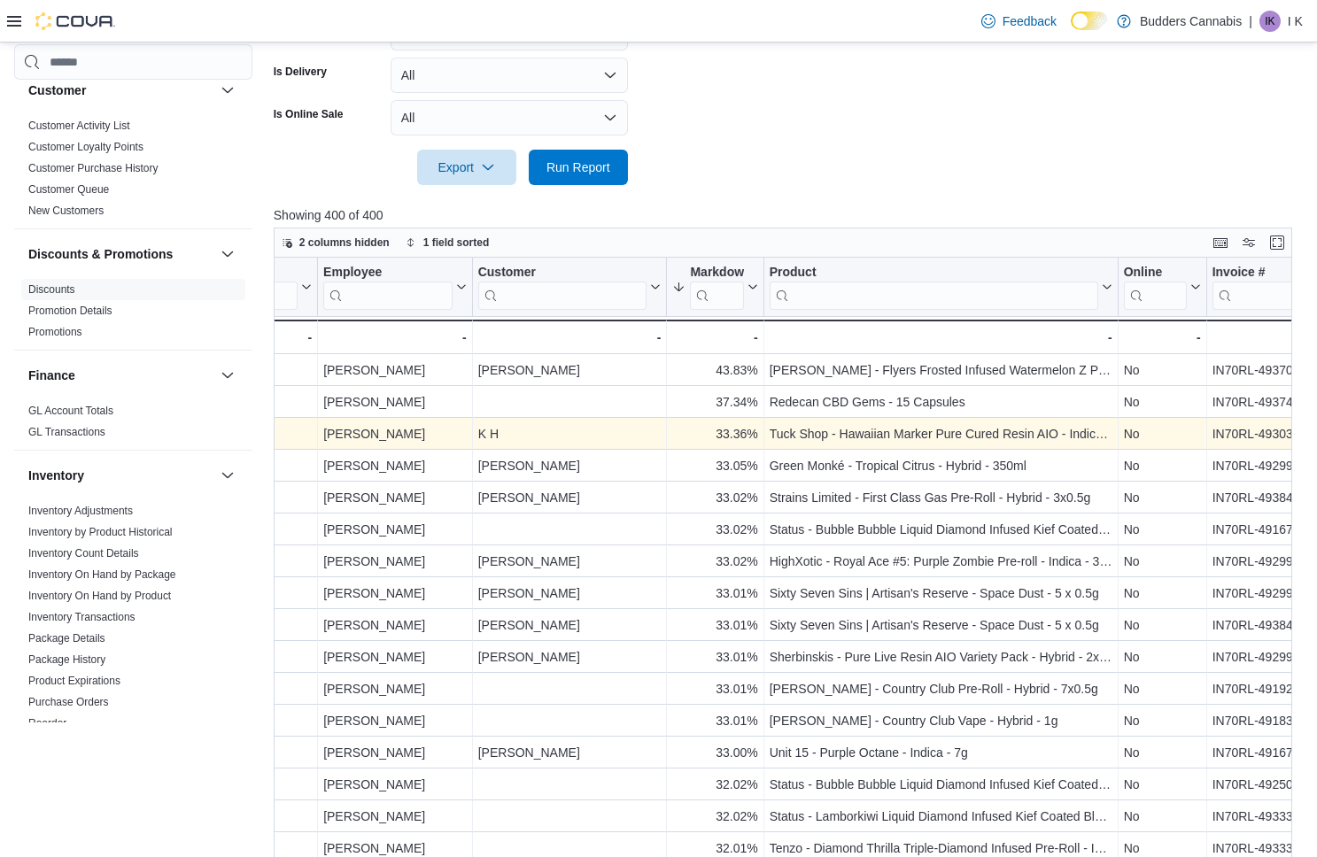
scroll to position [0, 418]
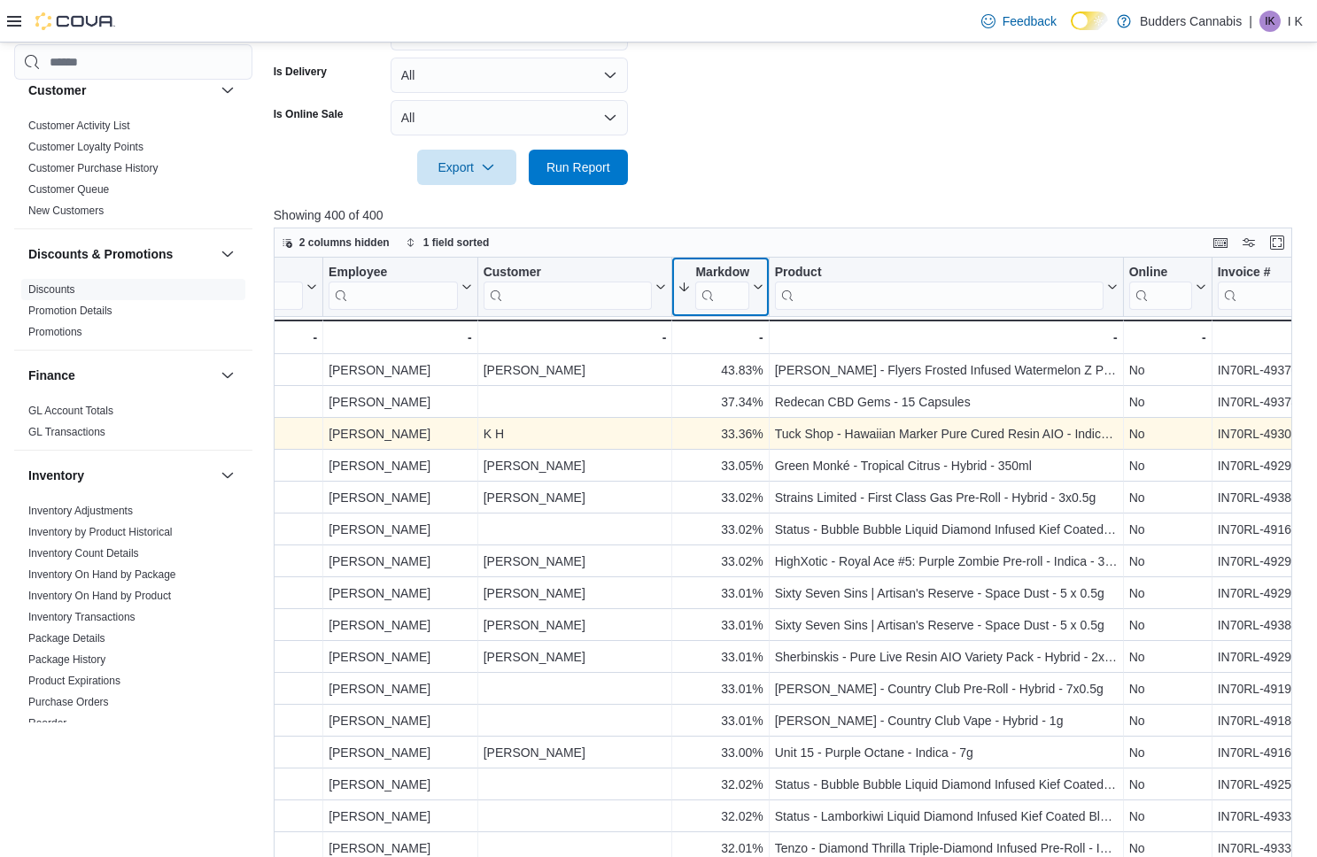
click at [755, 283] on icon at bounding box center [755, 287] width 14 height 11
click at [739, 371] on span "Sort High-Low" at bounding box center [731, 374] width 67 height 14
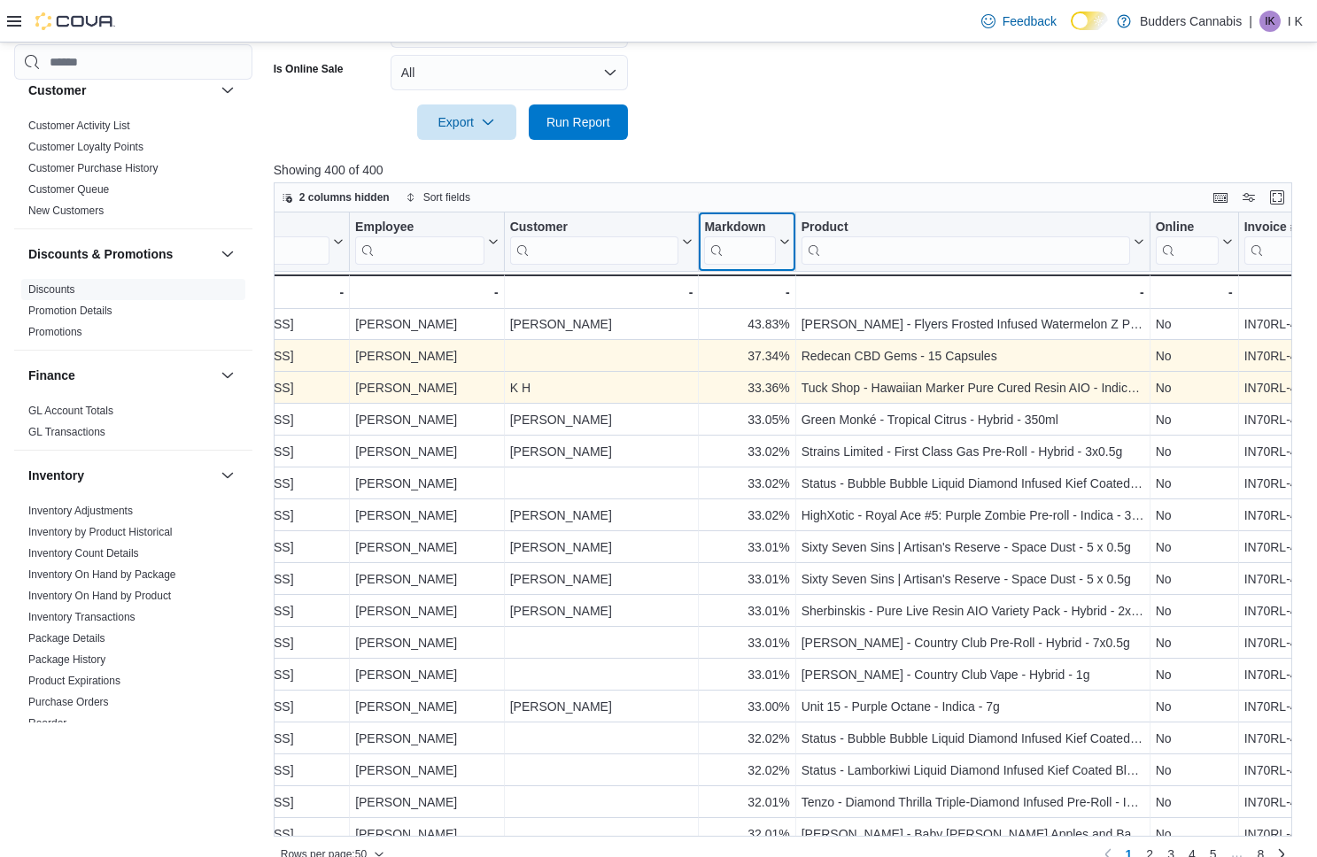
scroll to position [1, 609]
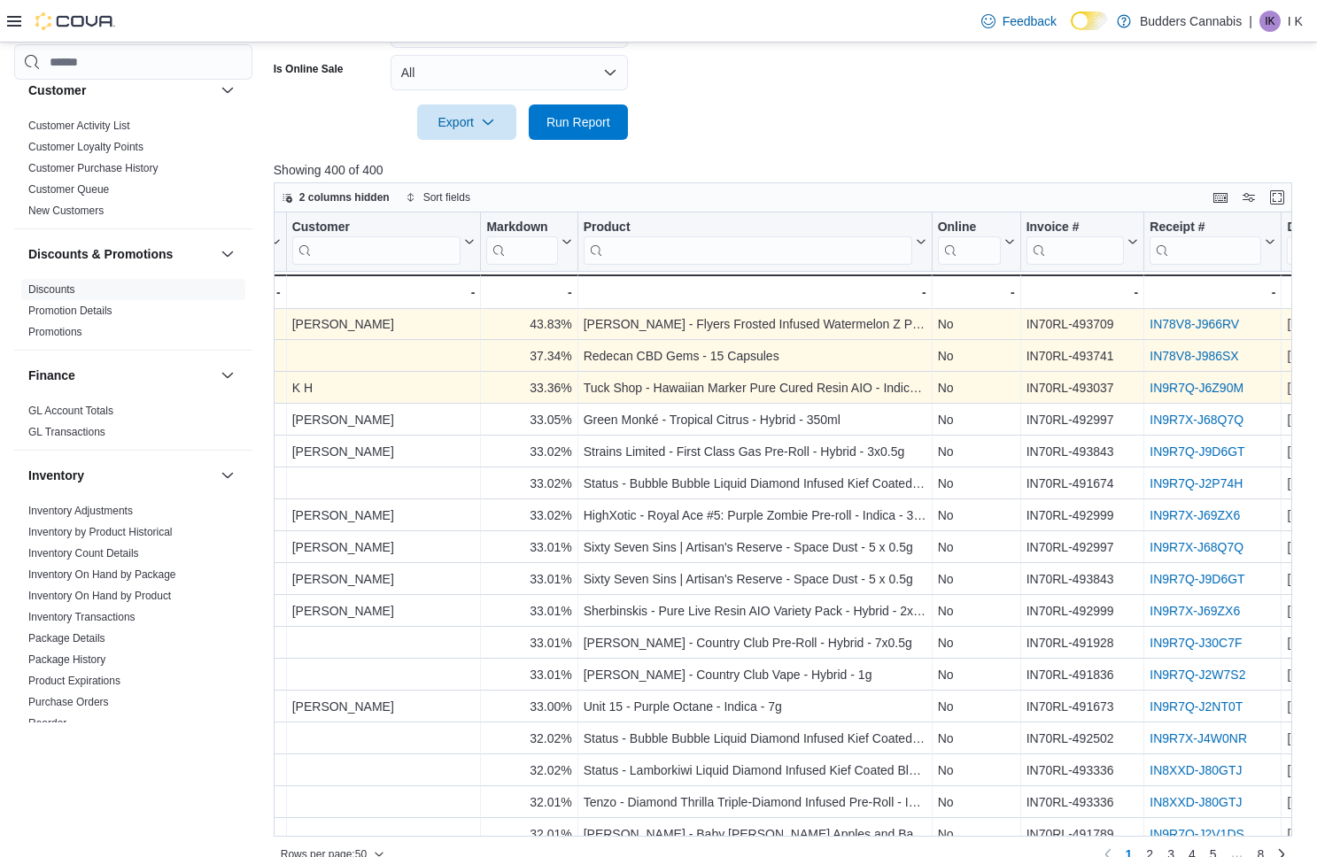
click at [1194, 320] on link "IN78V8-J966RV" at bounding box center [1194, 325] width 89 height 14
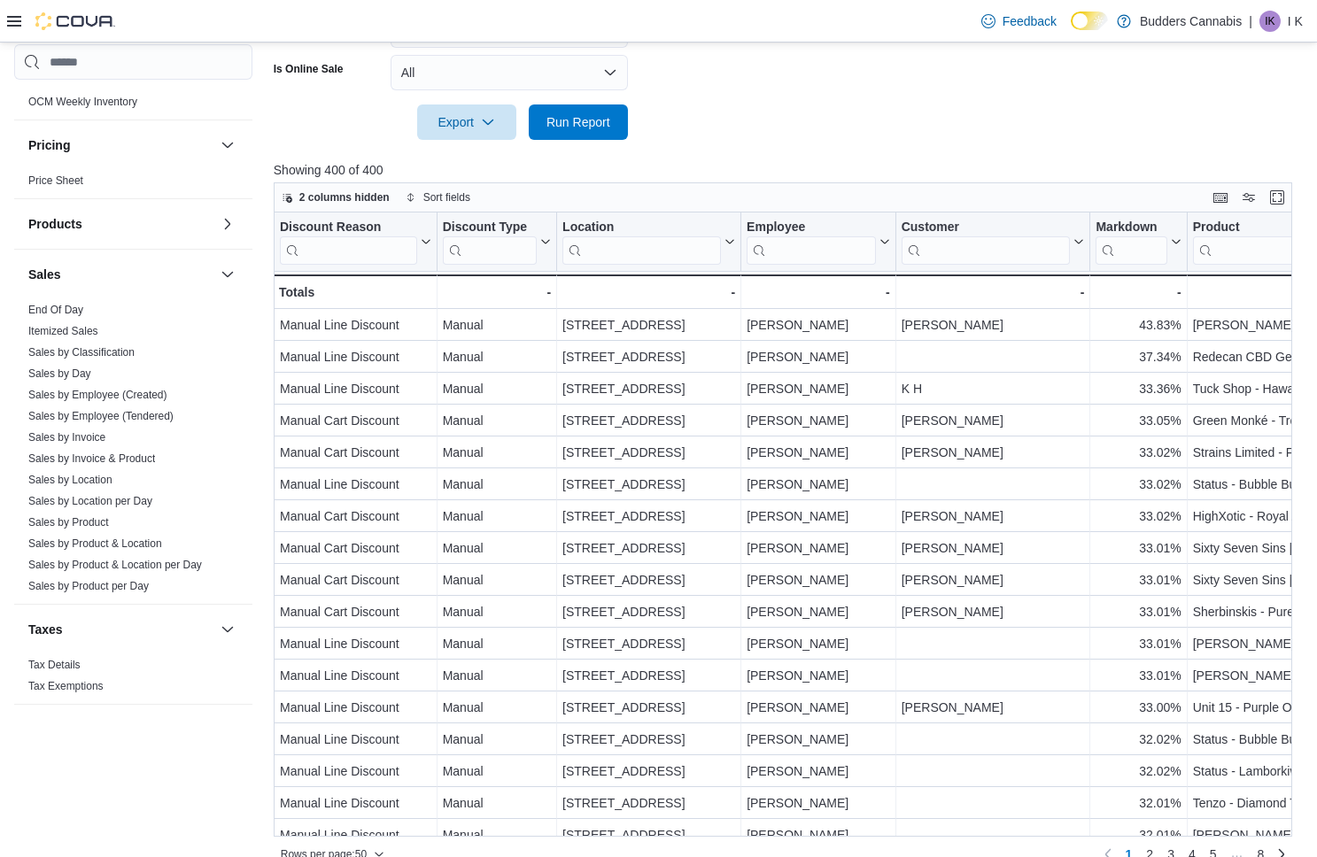
scroll to position [966, 0]
click at [91, 517] on link "Sales by Product" at bounding box center [68, 522] width 81 height 12
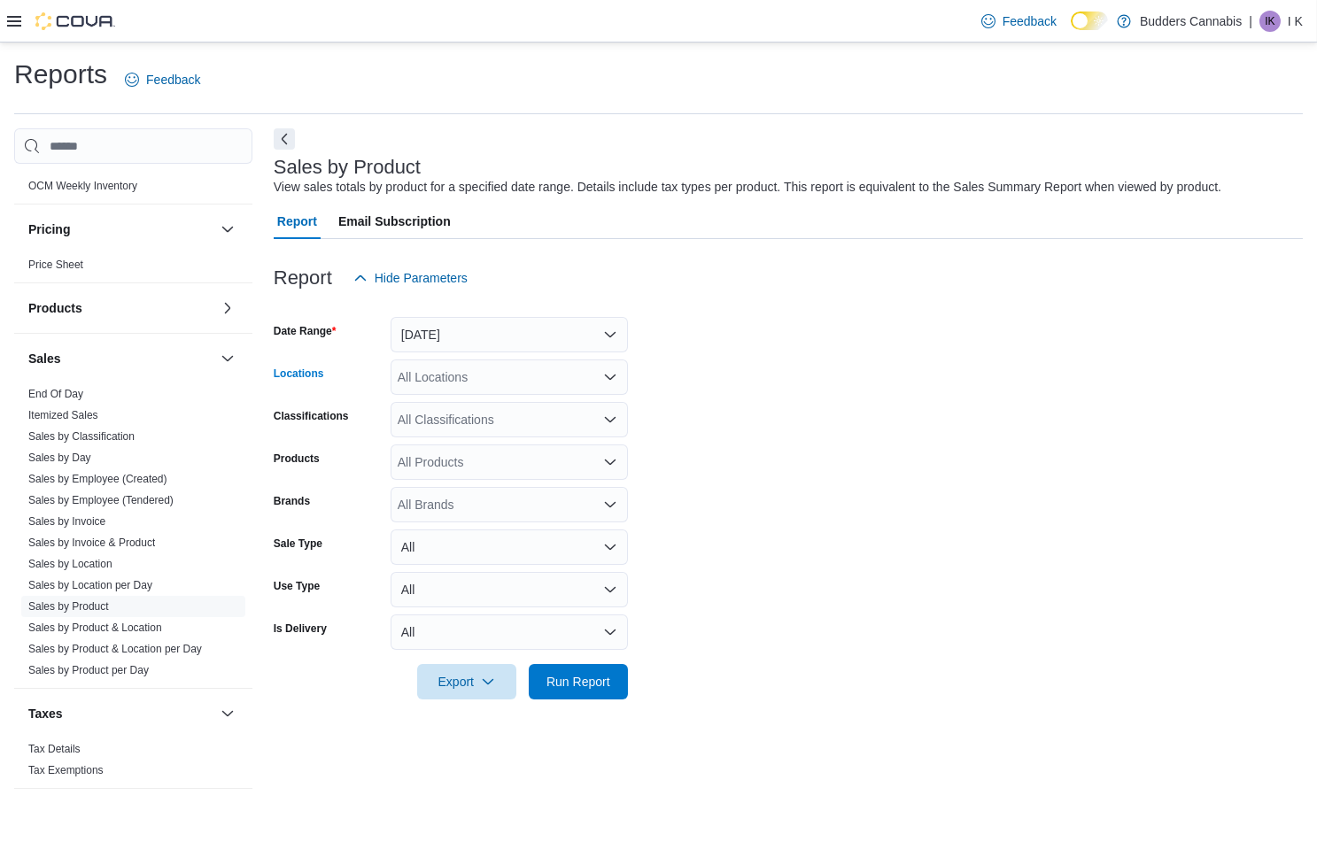
click at [509, 371] on div "All Locations" at bounding box center [509, 377] width 237 height 35
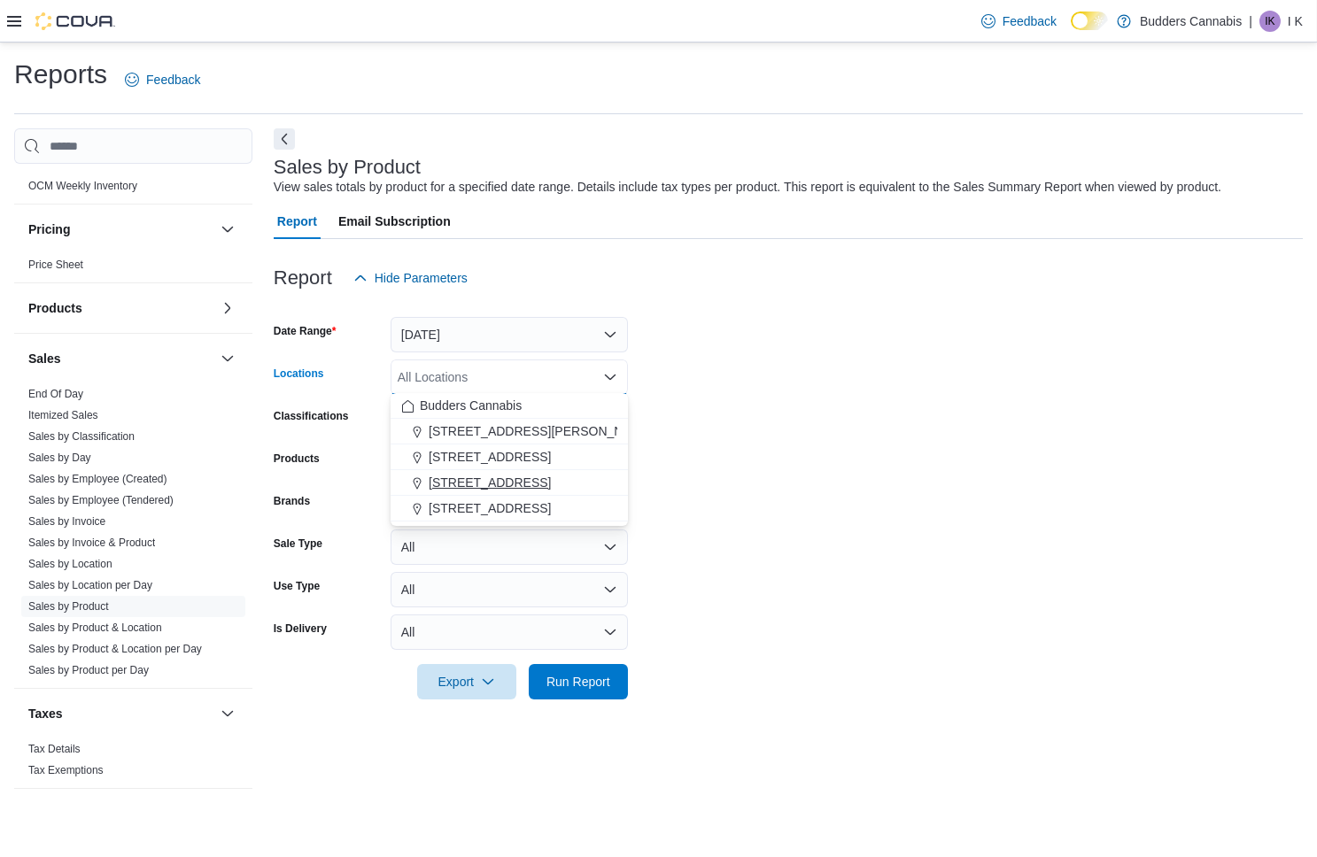
click at [468, 476] on span "[STREET_ADDRESS]" at bounding box center [490, 483] width 122 height 18
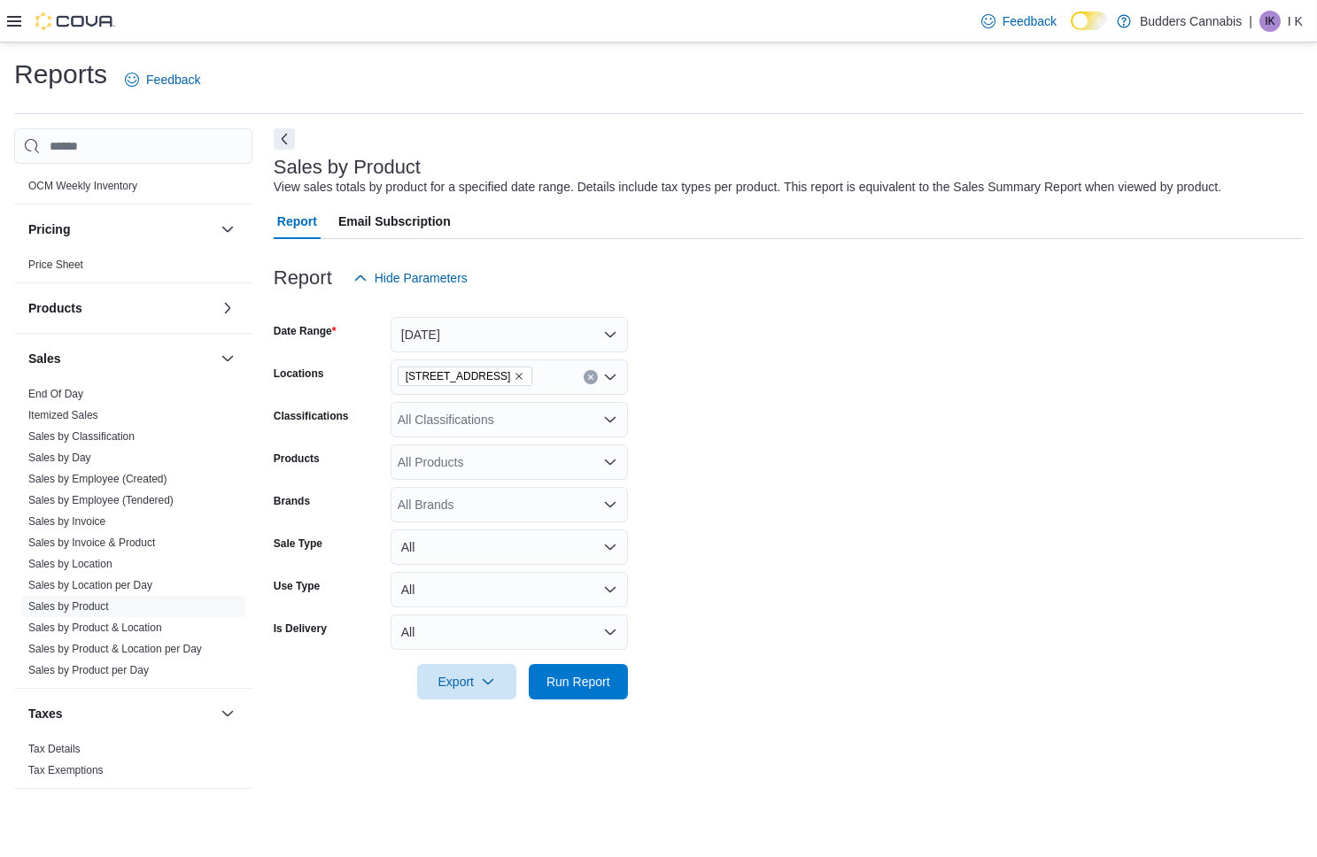
click at [728, 415] on form "Date Range [DATE] Locations [STREET_ADDRESS] Classifications All Classification…" at bounding box center [788, 498] width 1029 height 404
click at [594, 693] on span "Run Report" at bounding box center [578, 680] width 78 height 35
